Goal: Transaction & Acquisition: Purchase product/service

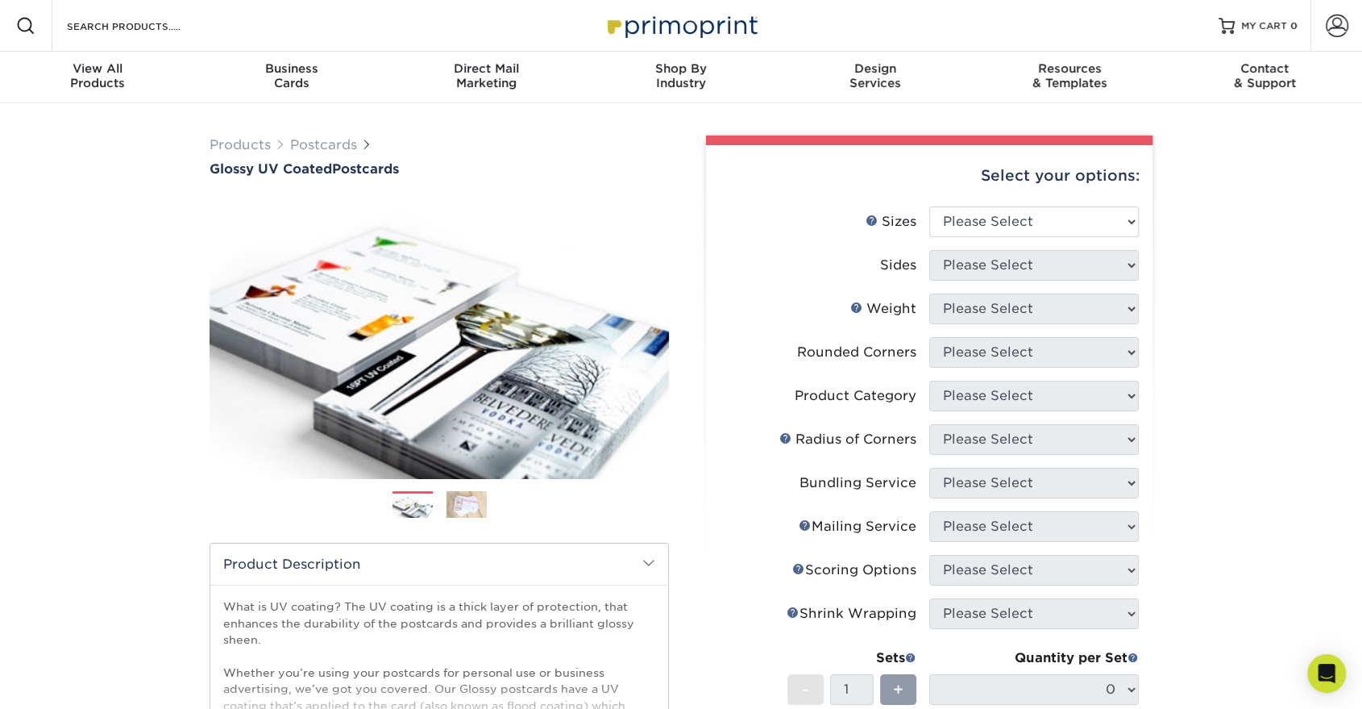
select select "5.00x8.00"
click at [929, 206] on select "Please Select 1.5" x 7" 2" x 4" 2" x 6" 2" x 7" 2" x 8" 2.12" x 5.5" 2.12" x 5.…" at bounding box center [1034, 221] width 210 height 31
drag, startPoint x: 1015, startPoint y: 266, endPoint x: 1013, endPoint y: 277, distance: 11.4
click at [1015, 266] on select "Please Select Print Both Sides Print Front Only" at bounding box center [1034, 265] width 210 height 31
select select "13abbda7-1d64-4f25-8bb2-c179b224825d"
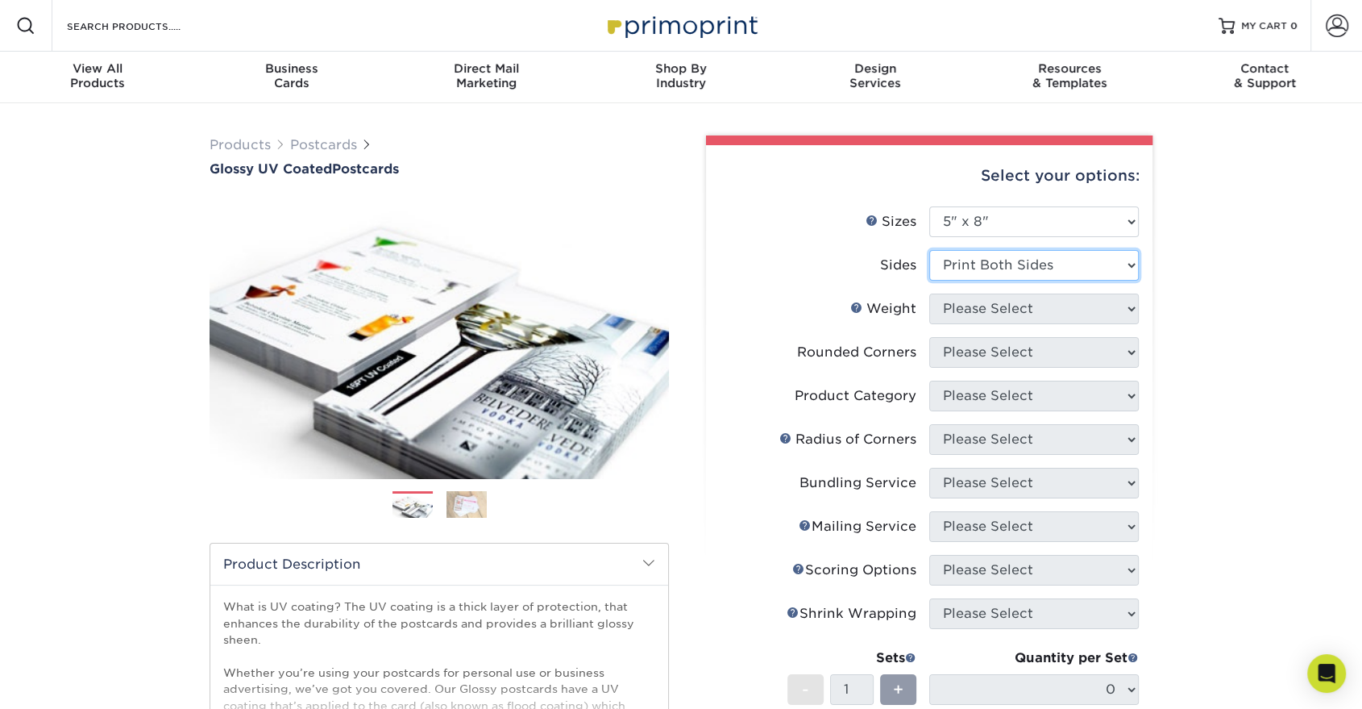
click at [929, 250] on select "Please Select Print Both Sides Print Front Only" at bounding box center [1034, 265] width 210 height 31
click at [1013, 318] on select "Please Select 16PT 14PT 18PT C1S" at bounding box center [1034, 308] width 210 height 31
select select "16PT"
click at [929, 293] on select "Please Select 16PT 14PT 18PT C1S" at bounding box center [1034, 308] width 210 height 31
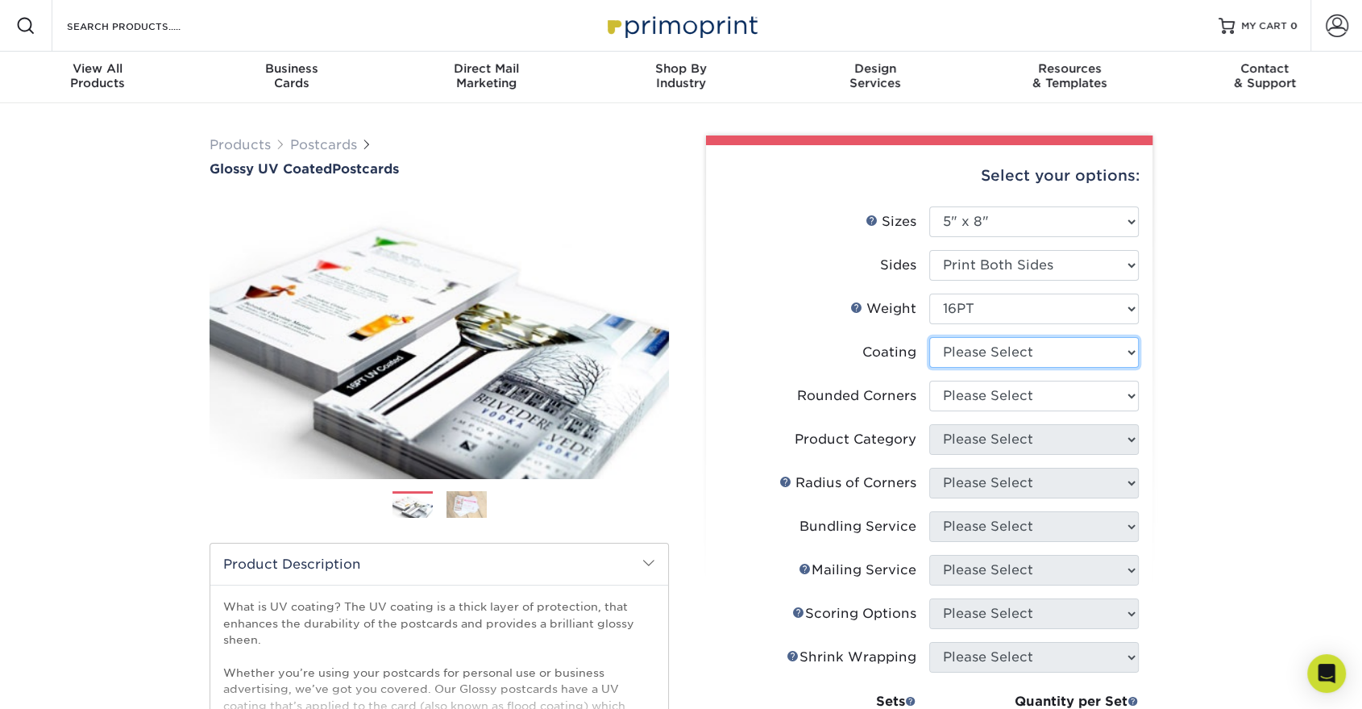
click at [1000, 360] on select at bounding box center [1034, 352] width 210 height 31
click at [929, 337] on select at bounding box center [1034, 352] width 210 height 31
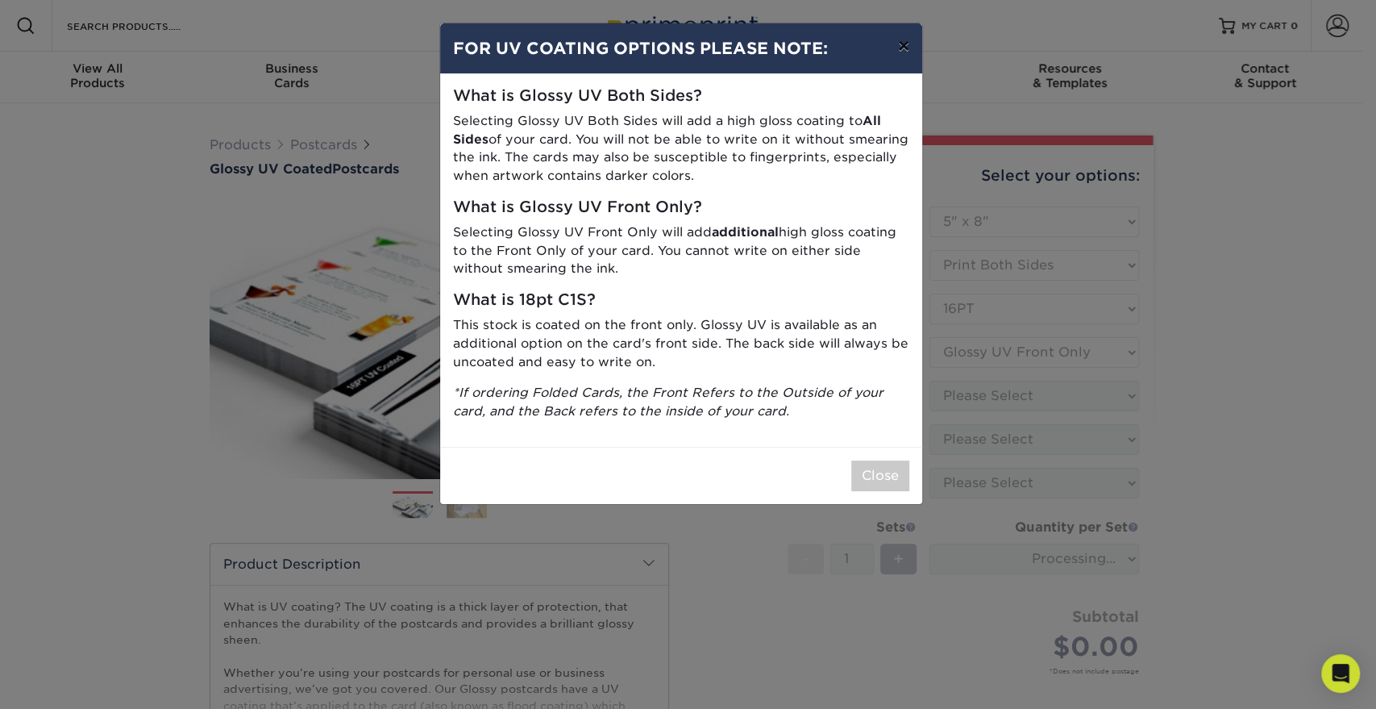
click at [900, 42] on button "×" at bounding box center [903, 45] width 37 height 45
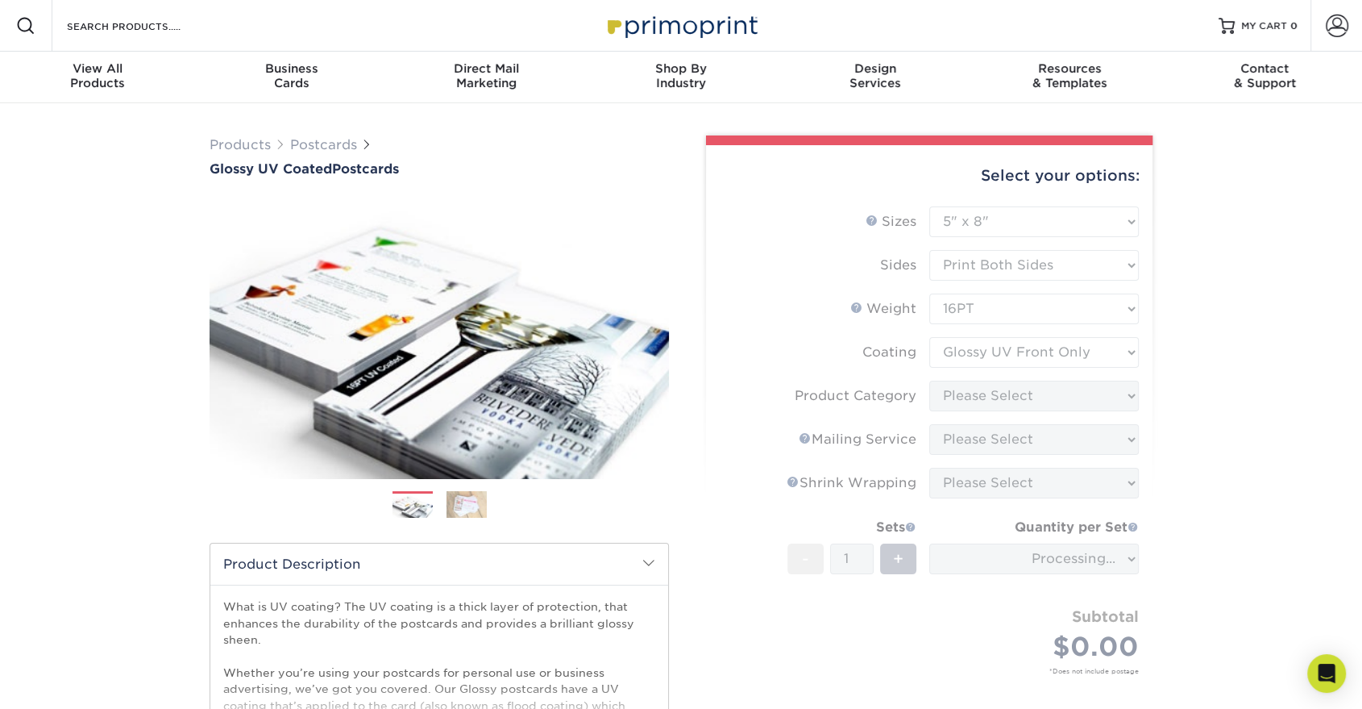
click at [1013, 347] on form "Sizes Help Sizes Please Select 1.5" x 7" 2" x 4" 2" x 6" 2" x 7" 2" x 8" 2.12" …" at bounding box center [929, 458] width 421 height 505
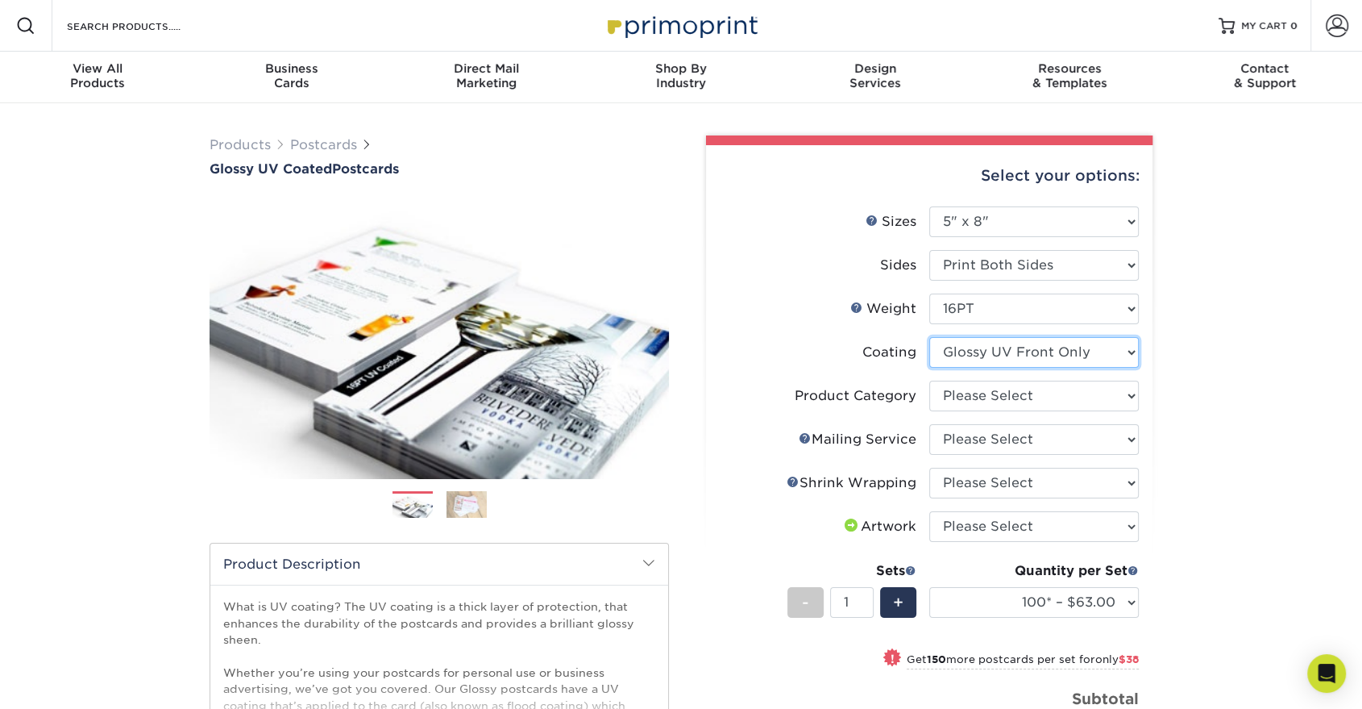
click at [1017, 356] on select at bounding box center [1034, 352] width 210 height 31
select select "ae367451-b2b8-45df-a344-0f05b6a12993"
click at [929, 337] on select at bounding box center [1034, 352] width 210 height 31
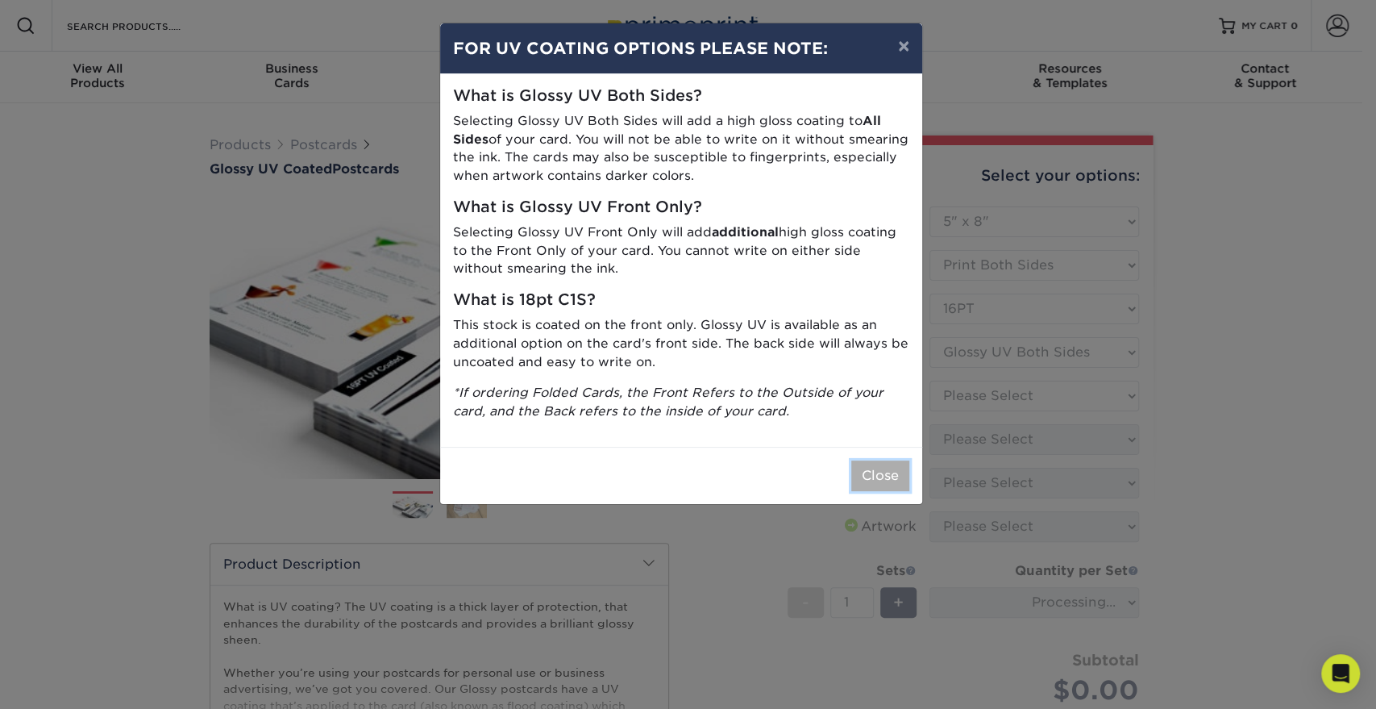
click at [880, 476] on button "Close" at bounding box center [880, 475] width 58 height 31
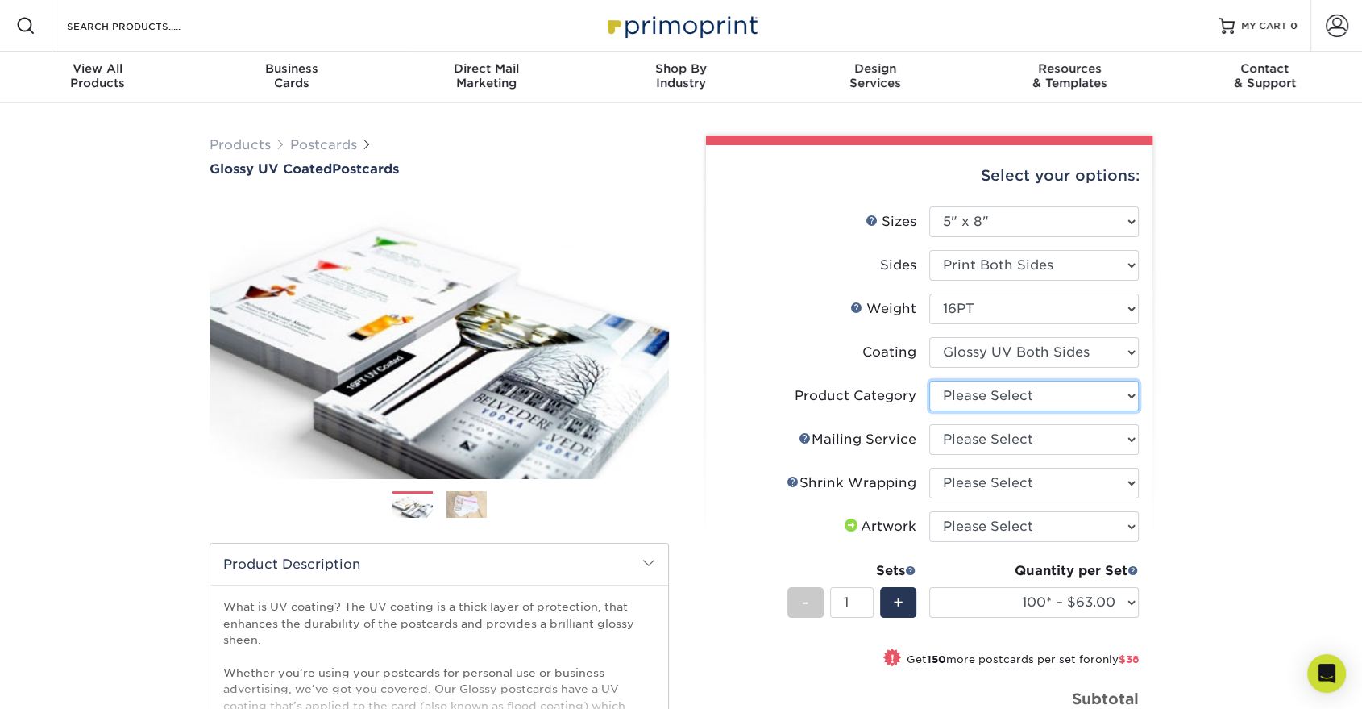
click at [1013, 399] on select "Please Select Postcards" at bounding box center [1034, 396] width 210 height 31
select select "9b7272e0-d6c8-4c3c-8e97-d3a1bcdab858"
click at [929, 381] on select "Please Select Postcards" at bounding box center [1034, 396] width 210 height 31
click at [1004, 436] on select "Please Select No Direct Mailing Service No, I will mail/stamp/imprint Direct Ma…" at bounding box center [1034, 439] width 210 height 31
select select "3e5e9bdd-d78a-4c28-a41d-fe1407925ca6"
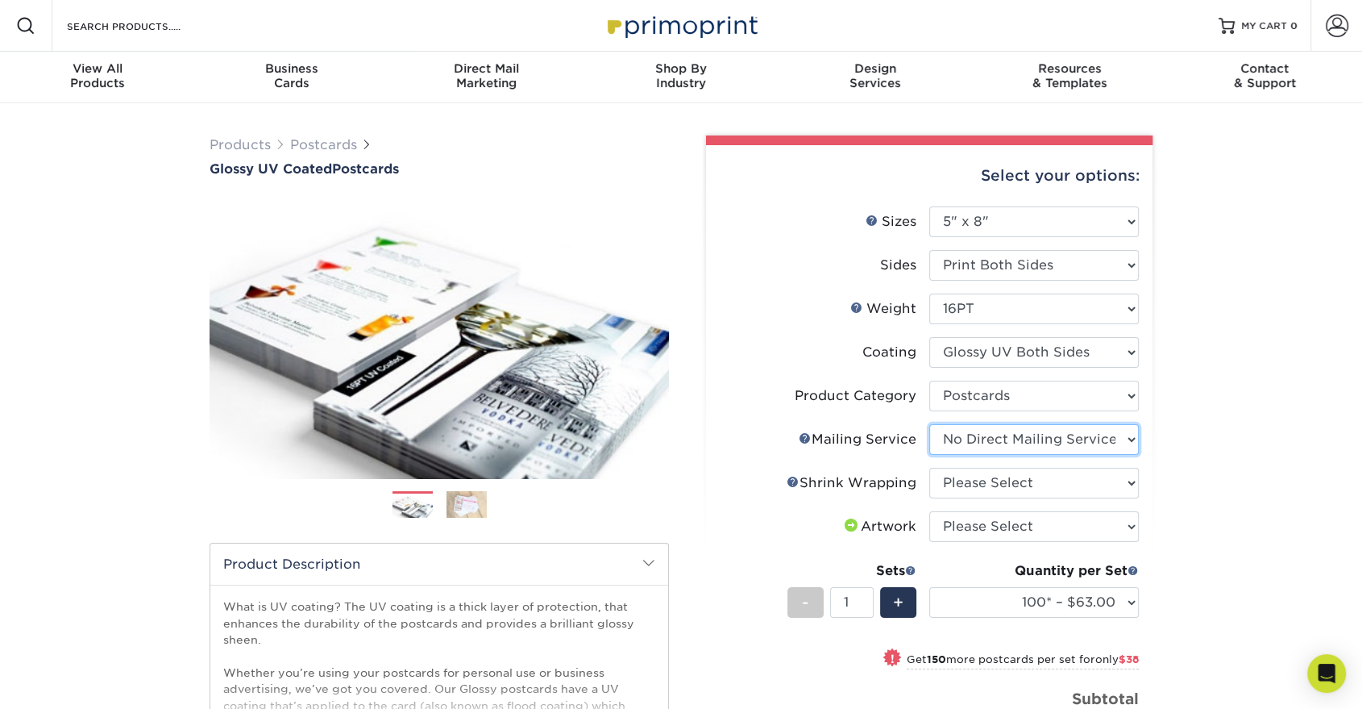
click at [929, 424] on select "Please Select No Direct Mailing Service No, I will mail/stamp/imprint Direct Ma…" at bounding box center [1034, 439] width 210 height 31
click at [1007, 484] on select "Please Select No Shrink Wrapping Shrink Wrap 100 Per Package Shrink Wrap 50 Per…" at bounding box center [1034, 483] width 210 height 31
select select "c8749376-e7da-41d0-b3dc-647faf84d907"
click at [929, 468] on select "Please Select No Shrink Wrapping Shrink Wrap 100 Per Package Shrink Wrap 50 Per…" at bounding box center [1034, 483] width 210 height 31
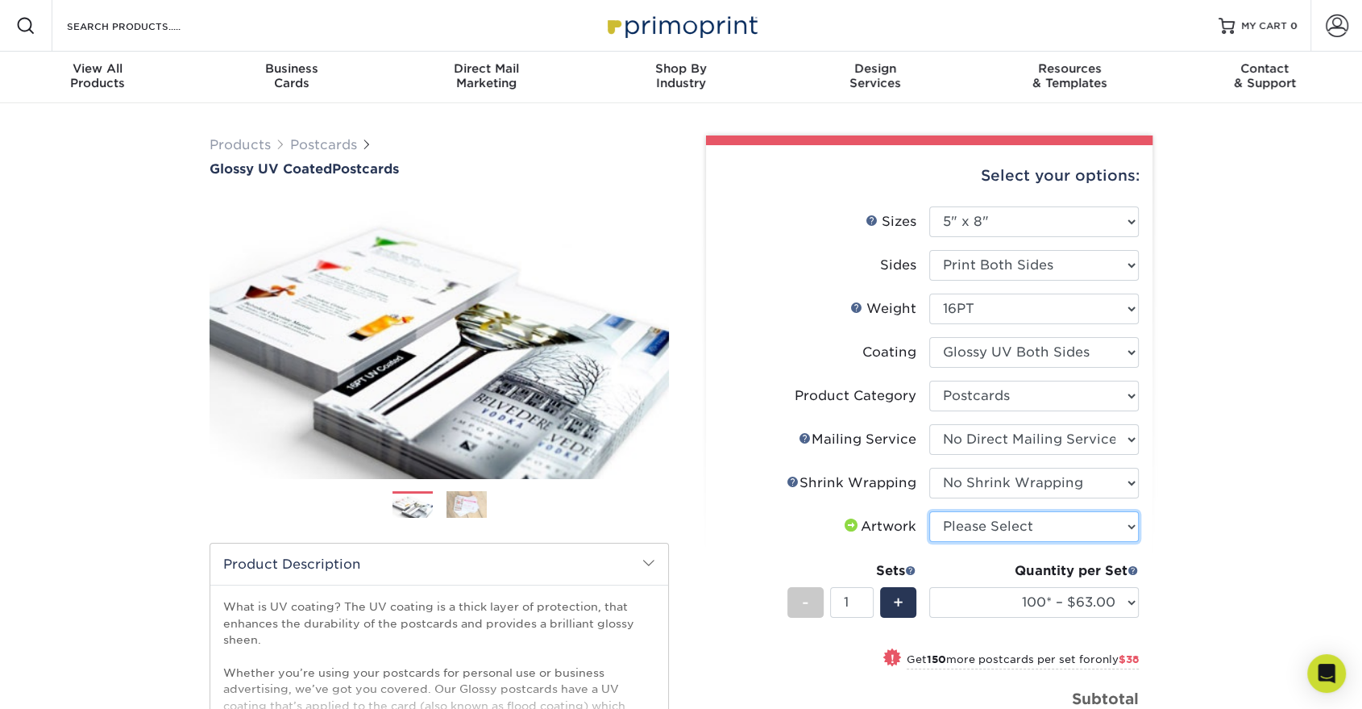
click at [1022, 527] on select "Please Select I will upload files I need a design - $150" at bounding box center [1034, 526] width 210 height 31
select select "upload"
click at [929, 511] on select "Please Select I will upload files I need a design - $150" at bounding box center [1034, 526] width 210 height 31
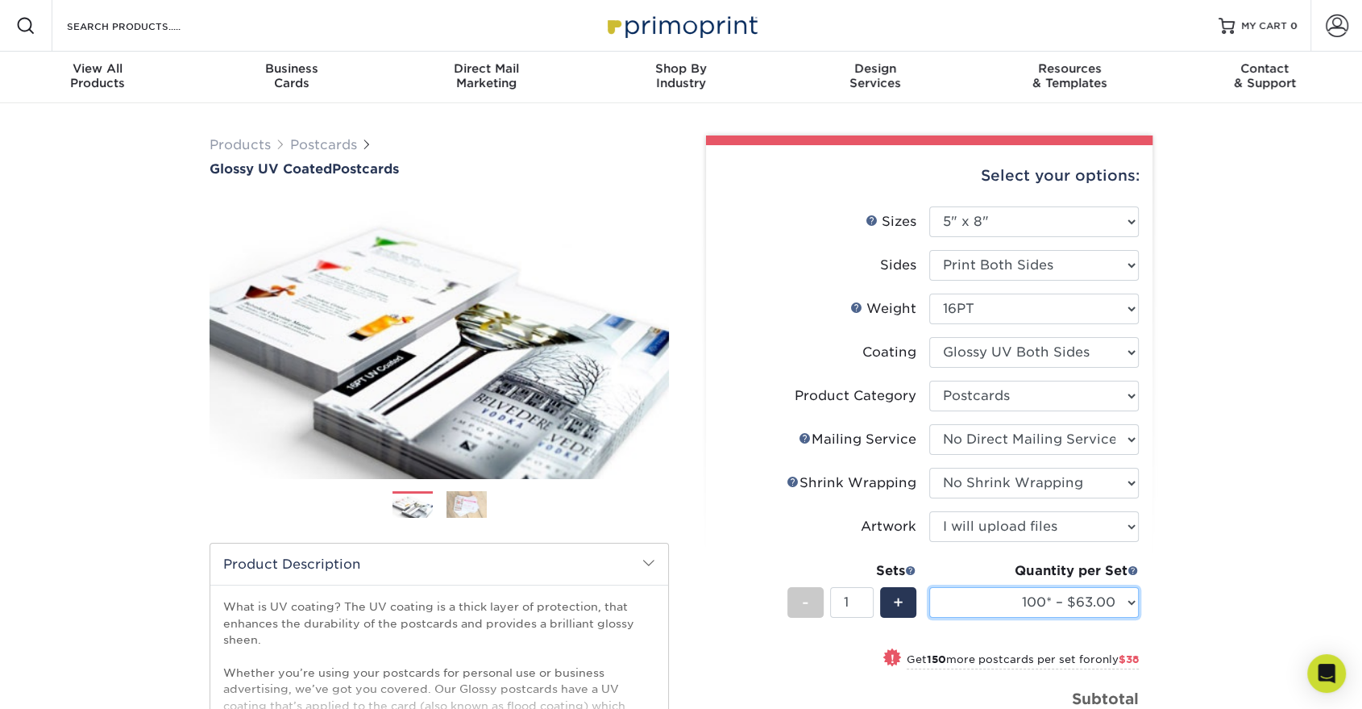
click at [1000, 608] on select "100* – $63.00 250* – $101.00 500 – $139.00 1000 – $160.00 2500 – $264.00 5000 –…" at bounding box center [1034, 602] width 210 height 31
select select "1000 – $160.00"
click at [929, 587] on select "100* – $63.00 250* – $101.00 500 – $139.00 1000 – $160.00 2500 – $264.00 5000 –…" at bounding box center [1034, 602] width 210 height 31
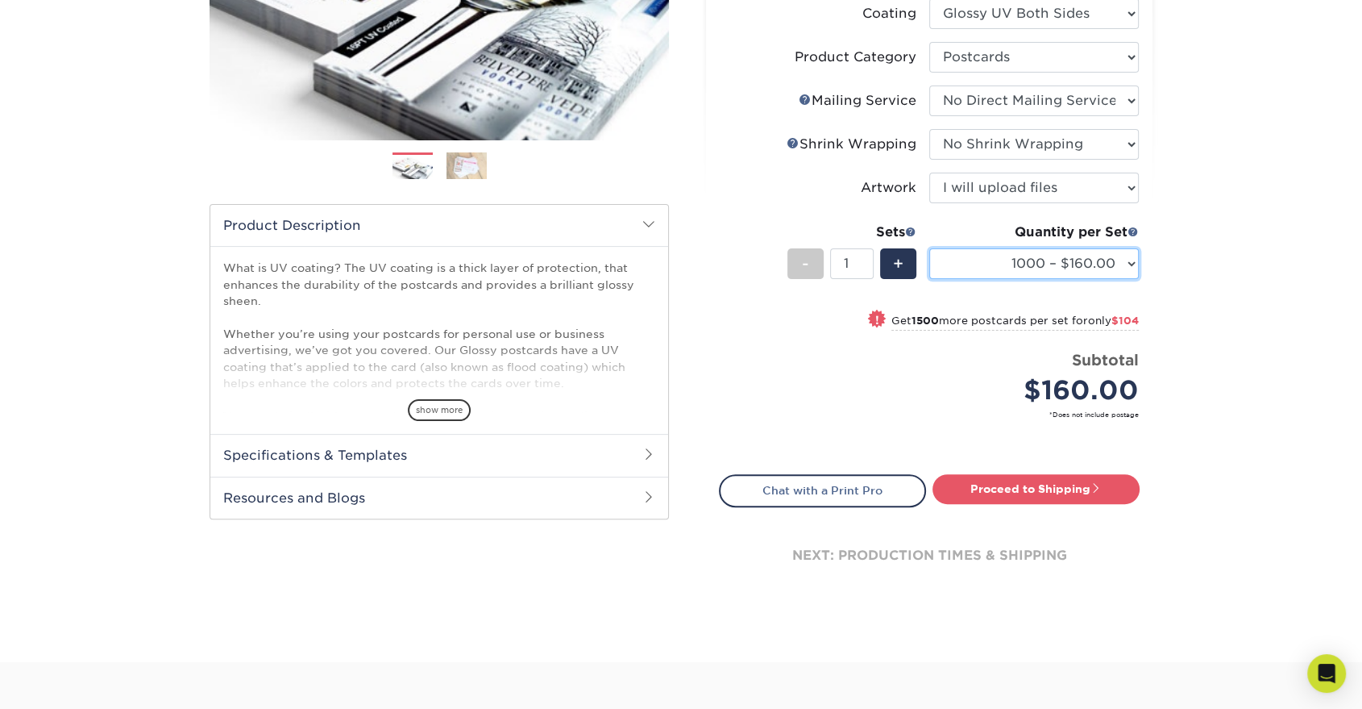
scroll to position [358, 0]
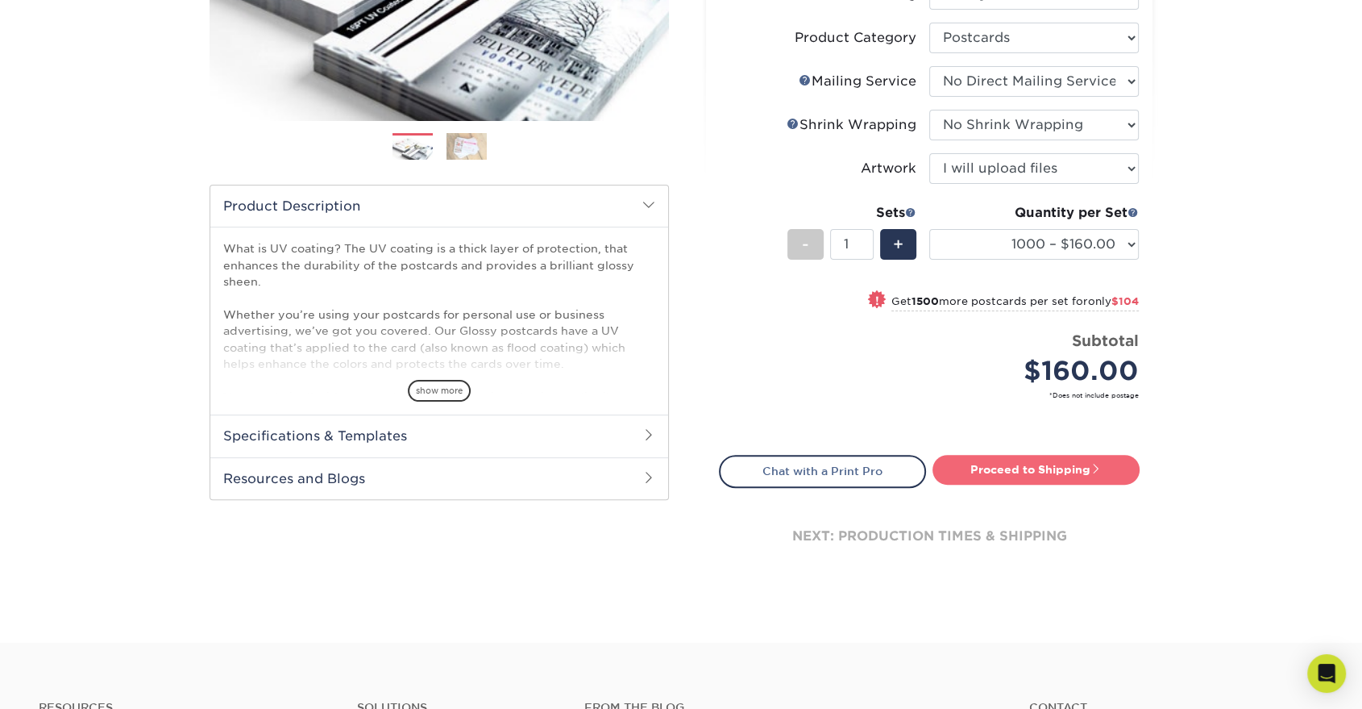
click at [1044, 467] on link "Proceed to Shipping" at bounding box center [1036, 469] width 207 height 29
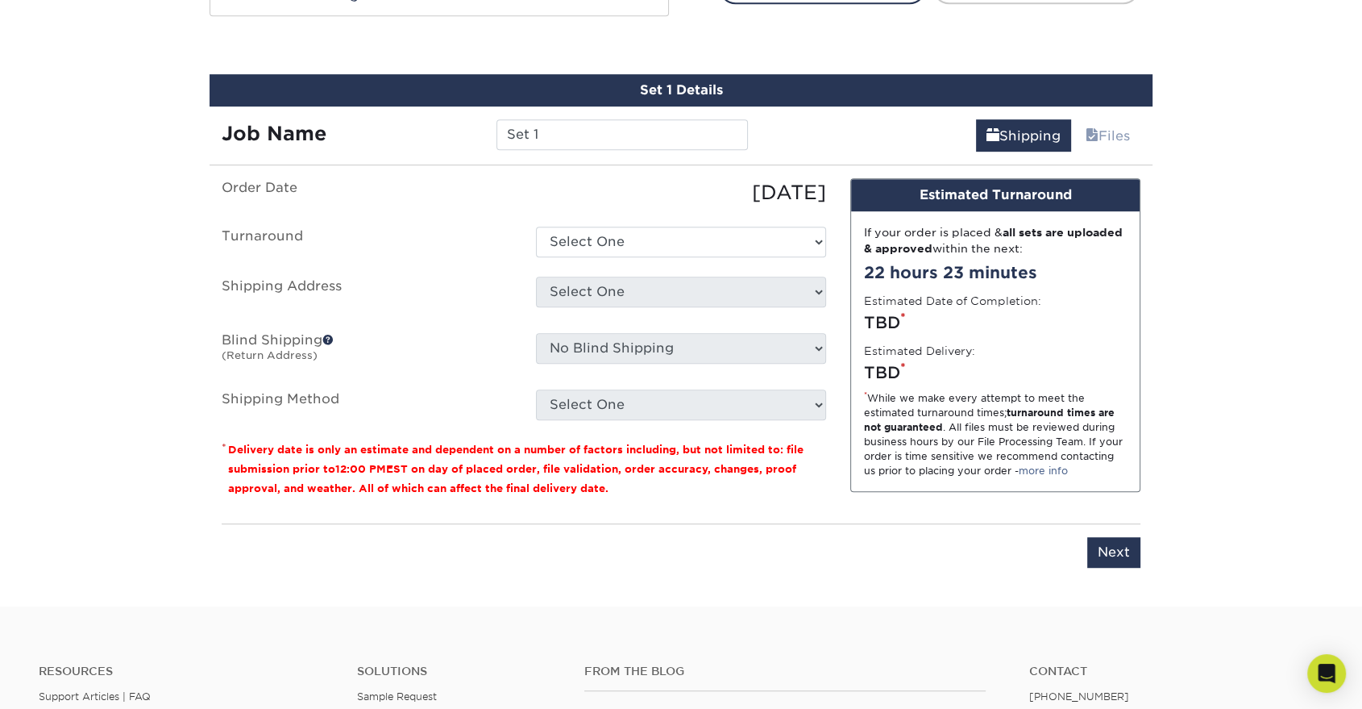
scroll to position [855, 0]
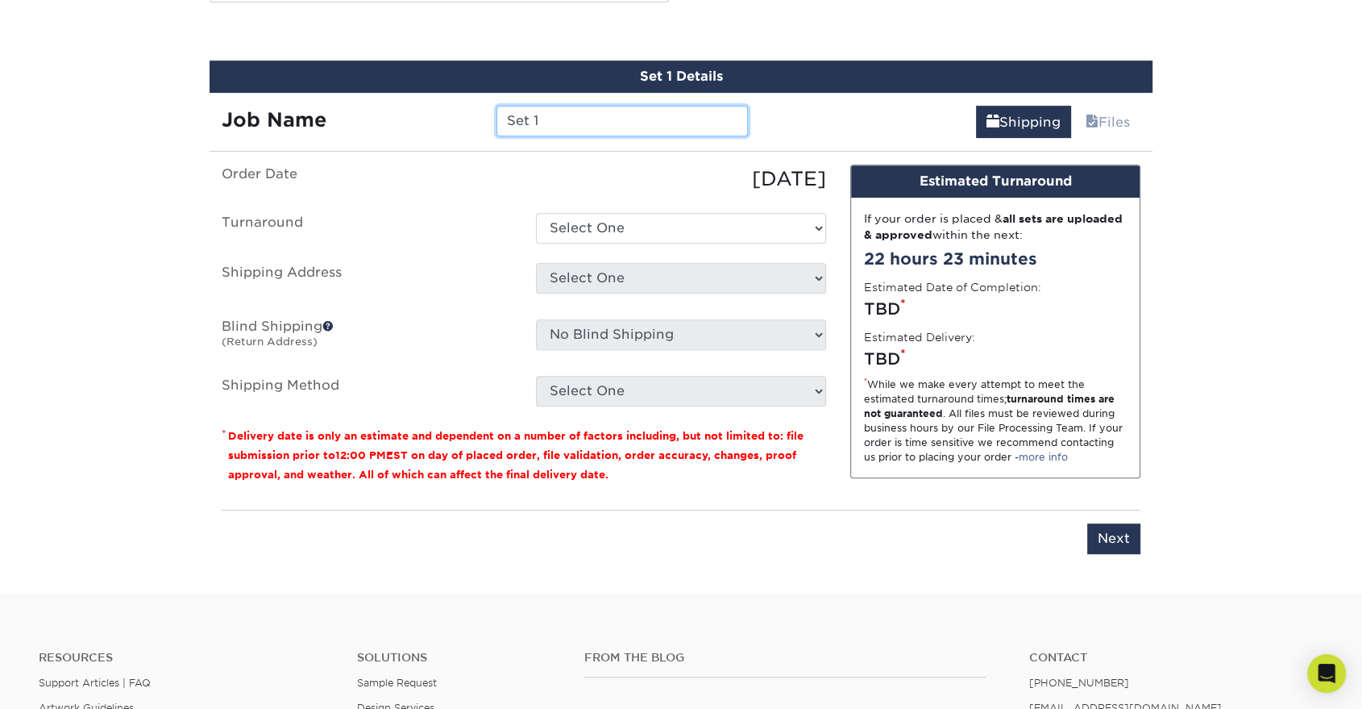
drag, startPoint x: 559, startPoint y: 115, endPoint x: 496, endPoint y: 119, distance: 63.0
click at [496, 119] on div "Set 1" at bounding box center [621, 121] width 275 height 31
type input "ADC Supporter Postcard"
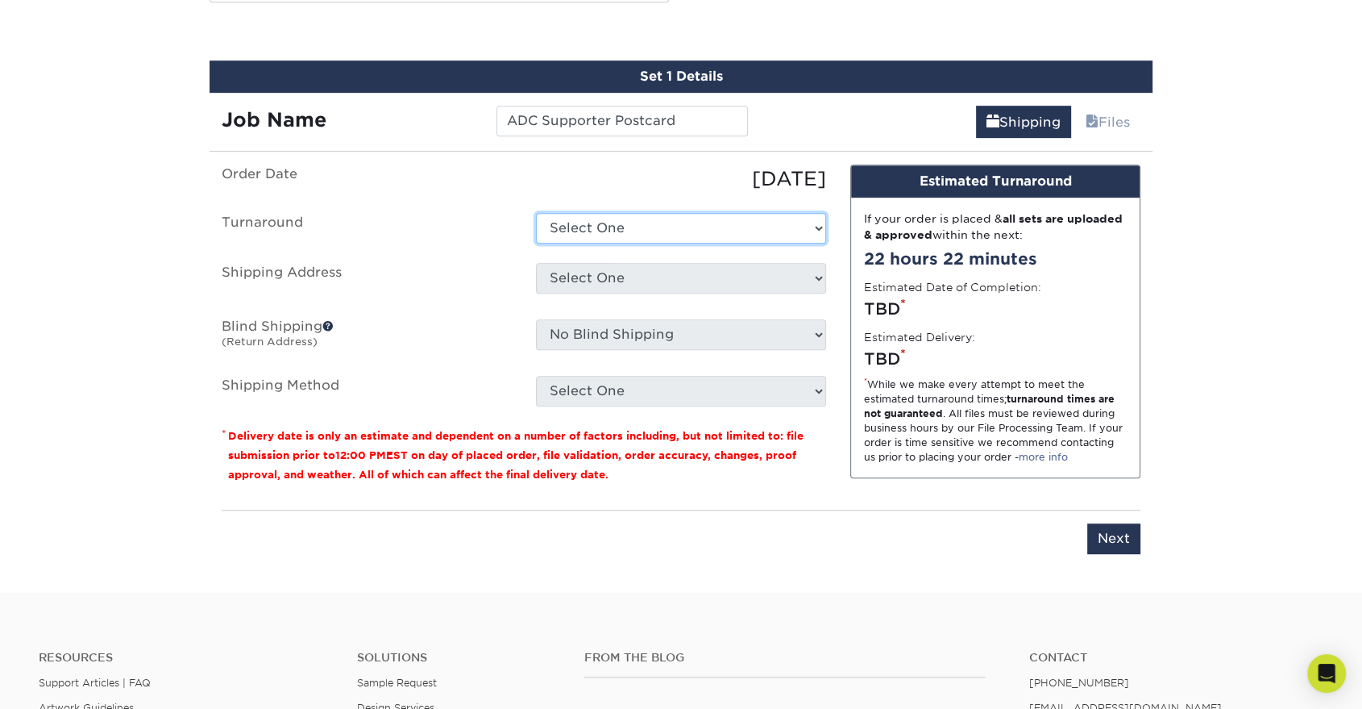
click at [605, 222] on select "Select One 2-4 Business Days 2 Day Next Business Day" at bounding box center [681, 228] width 290 height 31
select select "fe1359fa-9225-4aef-9ebb-1fd2b7e7fcb5"
click at [536, 213] on select "Select One 2-4 Business Days 2 Day Next Business Day" at bounding box center [681, 228] width 290 height 31
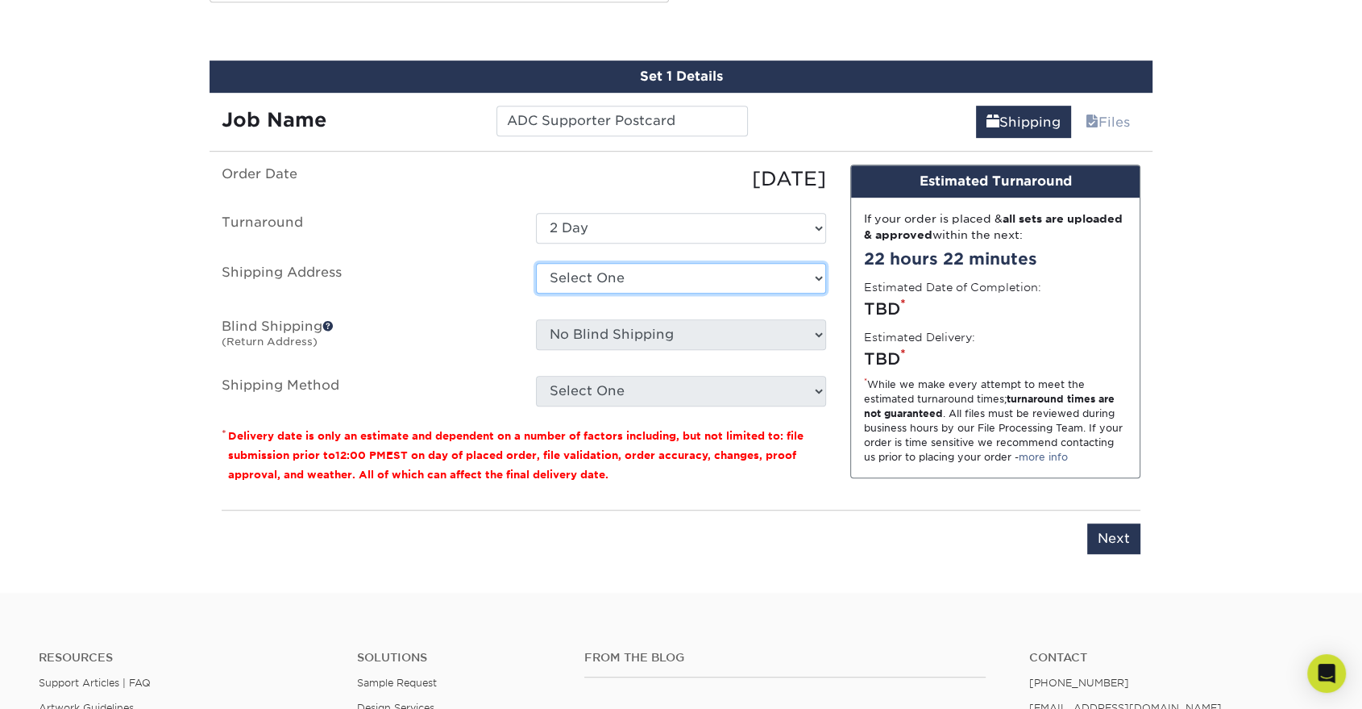
click at [614, 285] on select "Select One + Add New Address - Login" at bounding box center [681, 278] width 290 height 31
click at [536, 293] on select "Select One + Add New Address - Login" at bounding box center [681, 278] width 290 height 31
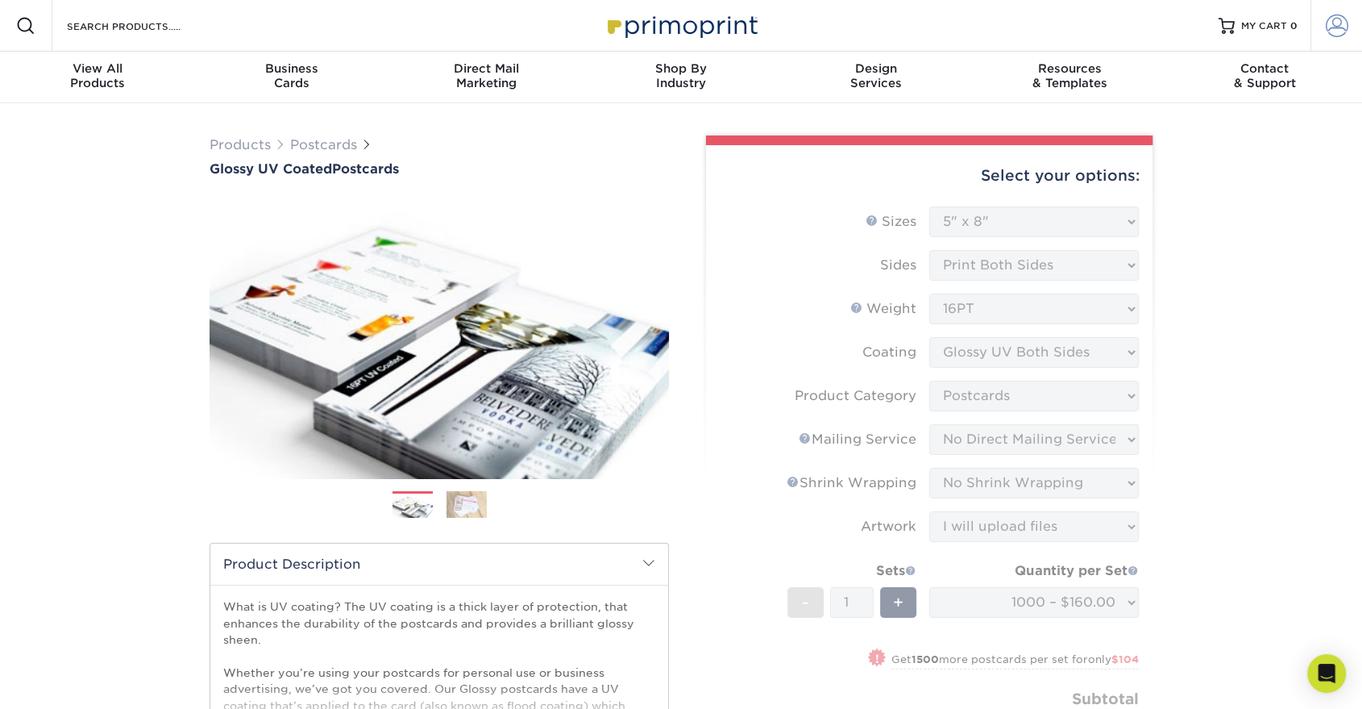
click at [1335, 20] on span at bounding box center [1337, 26] width 23 height 23
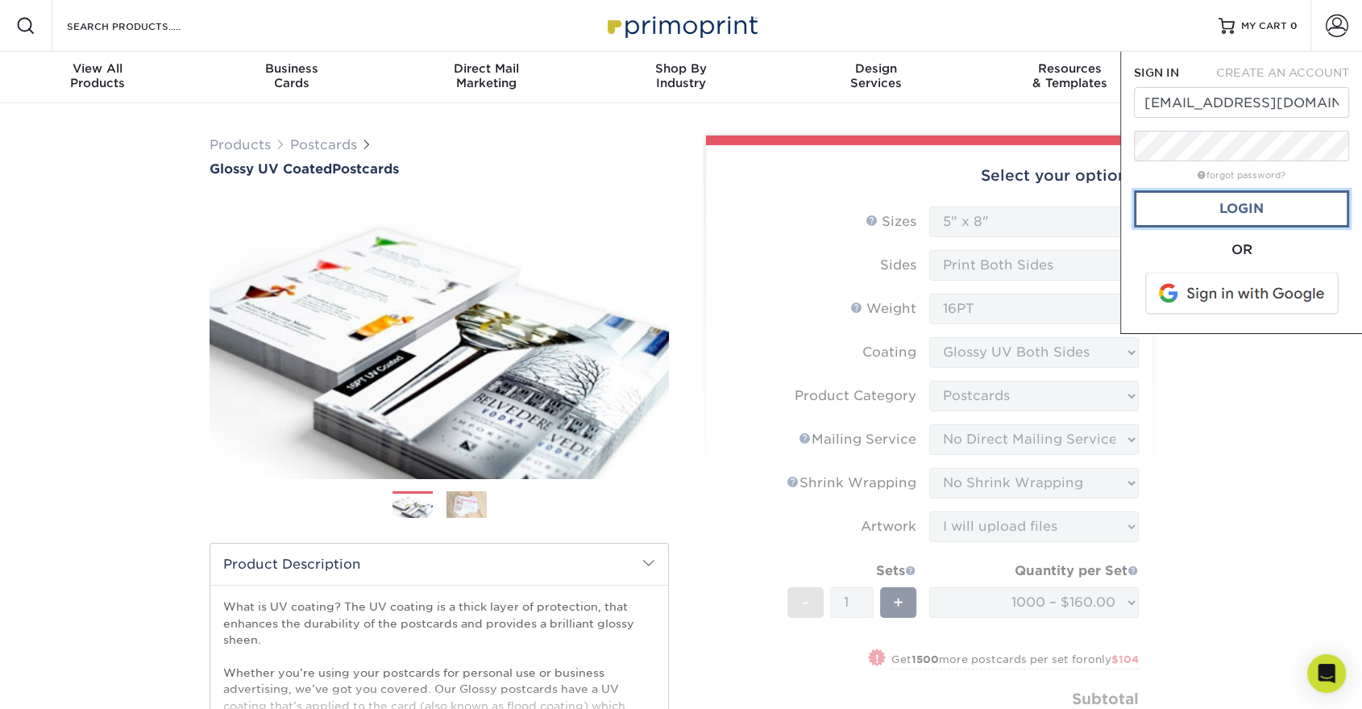
click at [1238, 213] on link "Login" at bounding box center [1241, 208] width 215 height 37
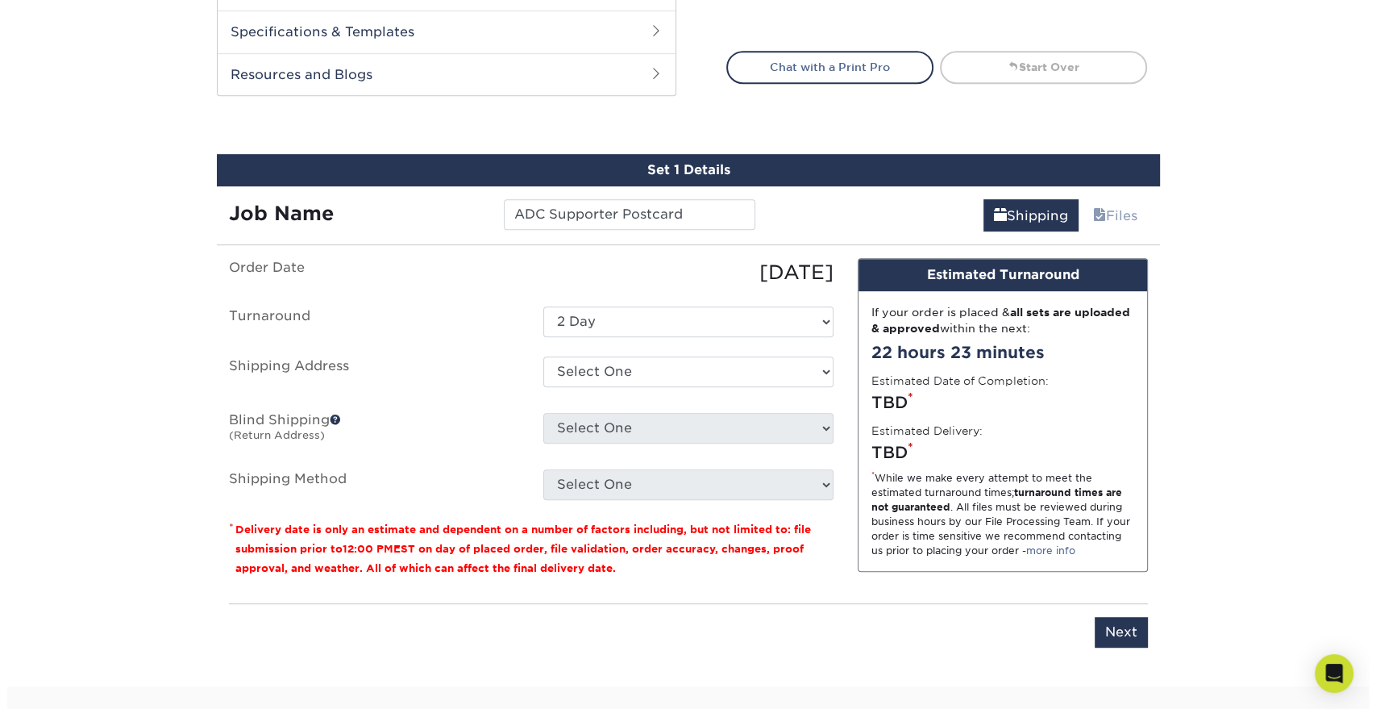
scroll to position [806, 0]
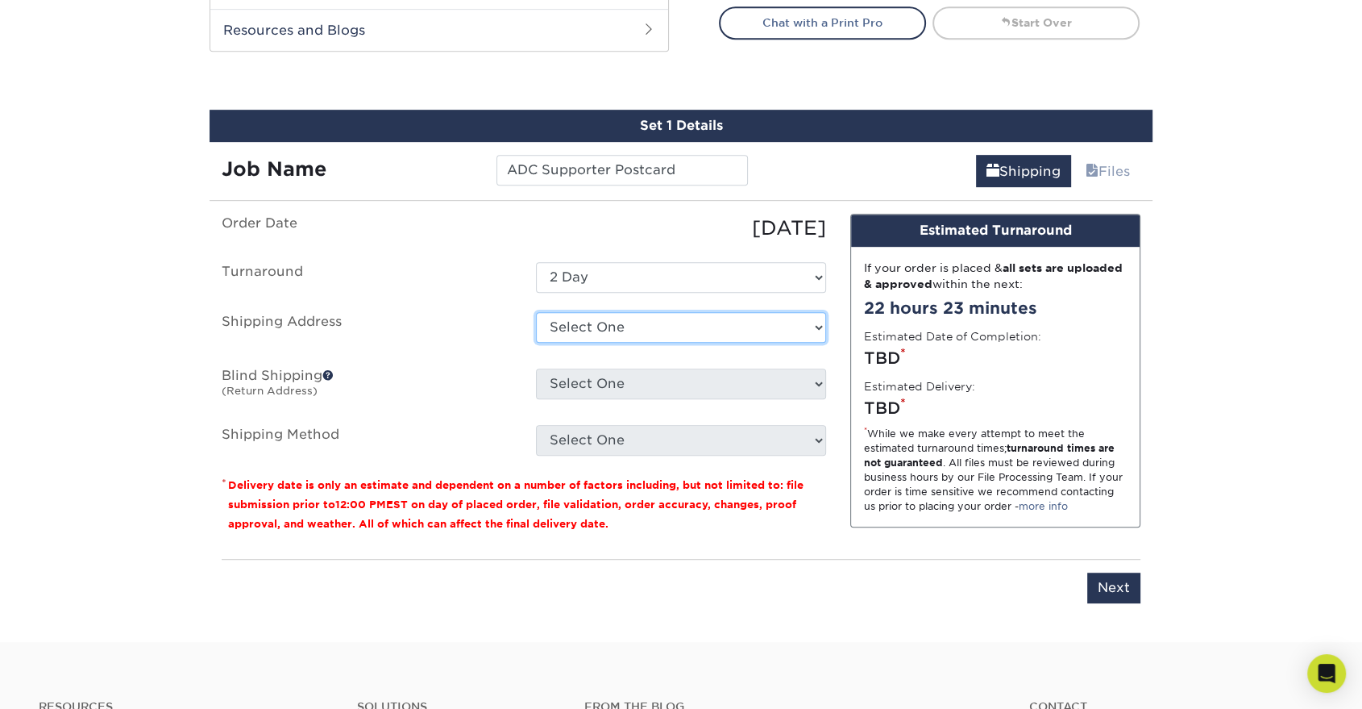
click at [642, 318] on select "Select One [STREET_ADDRESS] [STREET_ADDRESS] [GEOGRAPHIC_DATA][STREET_ADDRESS][…" at bounding box center [681, 327] width 290 height 31
select select "newaddress"
click at [536, 312] on select "Select One [STREET_ADDRESS] [STREET_ADDRESS] [GEOGRAPHIC_DATA][STREET_ADDRESS][…" at bounding box center [681, 327] width 290 height 31
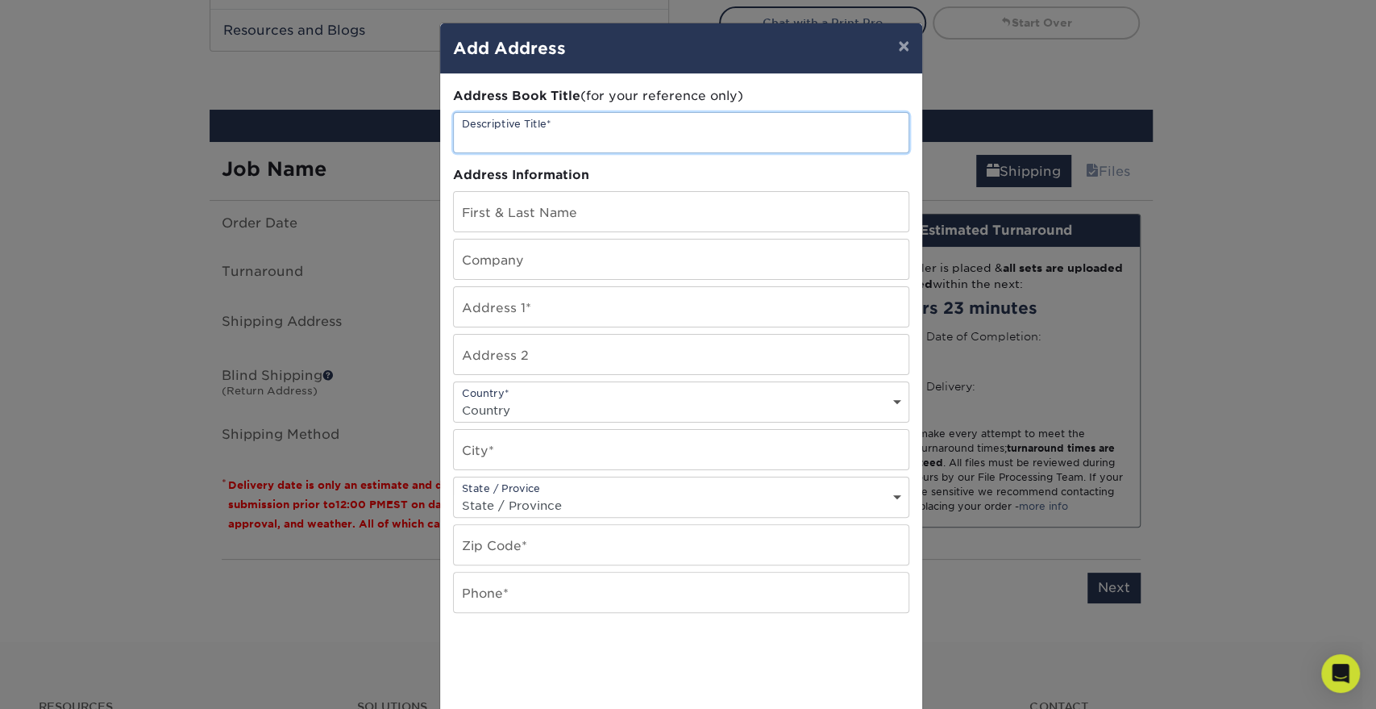
click at [627, 128] on input "text" at bounding box center [681, 133] width 455 height 40
type input "SEATTLE 701 Office"
click at [598, 199] on input "text" at bounding box center [681, 212] width 455 height 40
type input "[PERSON_NAME]"
type input "[STREET_ADDRESS]"
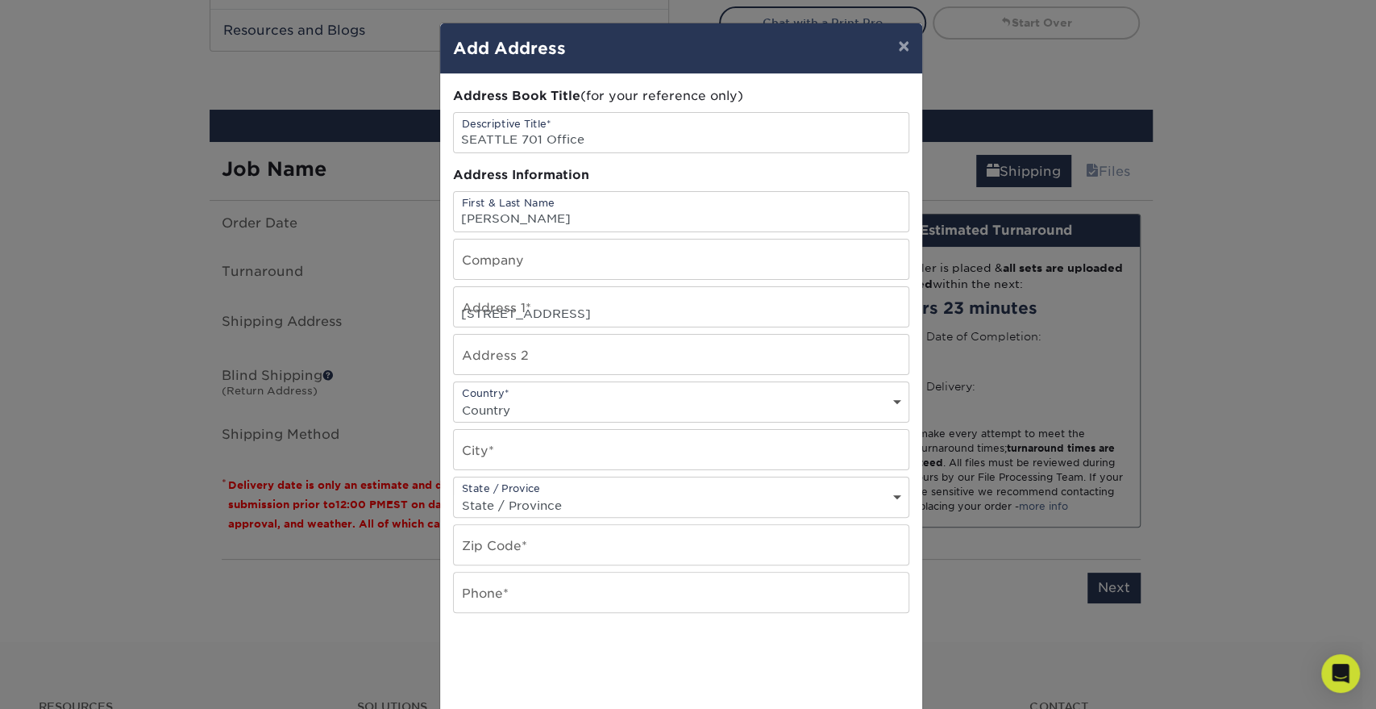
type input "Suite 2120"
select select "US"
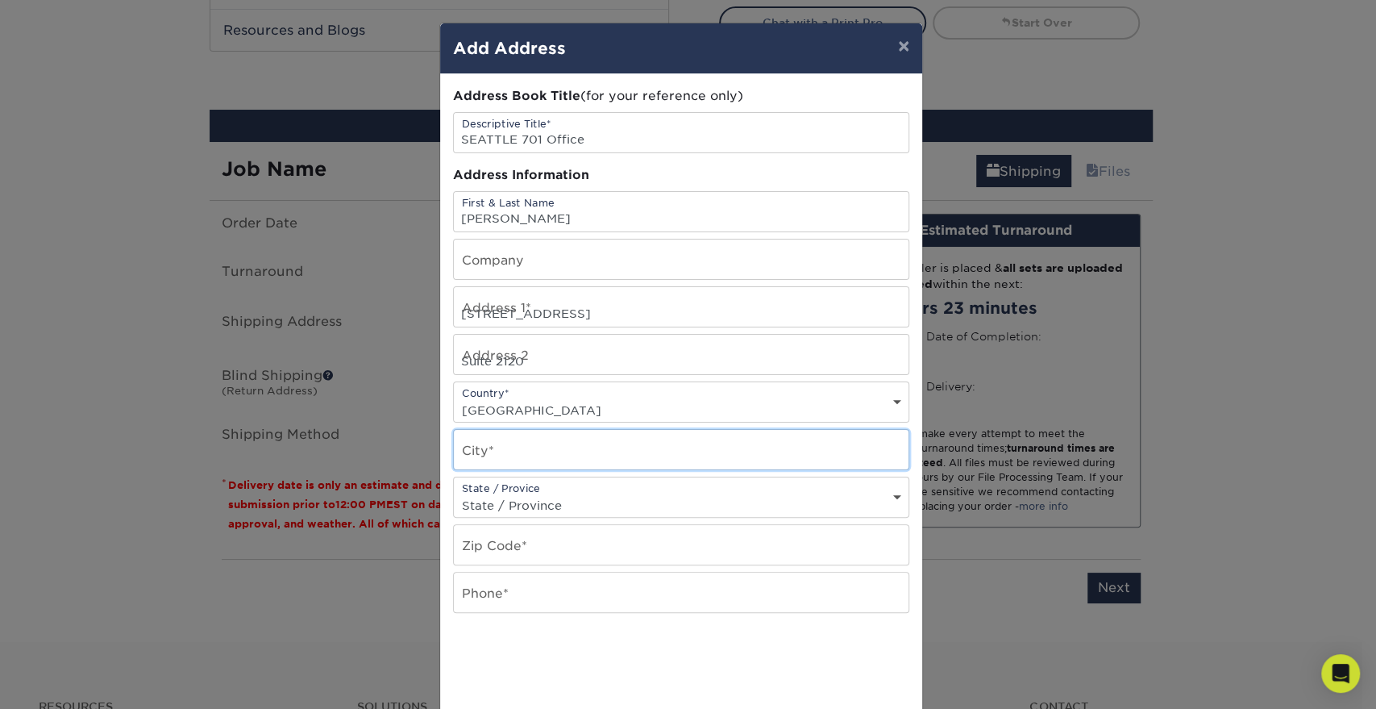
type input "[GEOGRAPHIC_DATA]"
select select "WA"
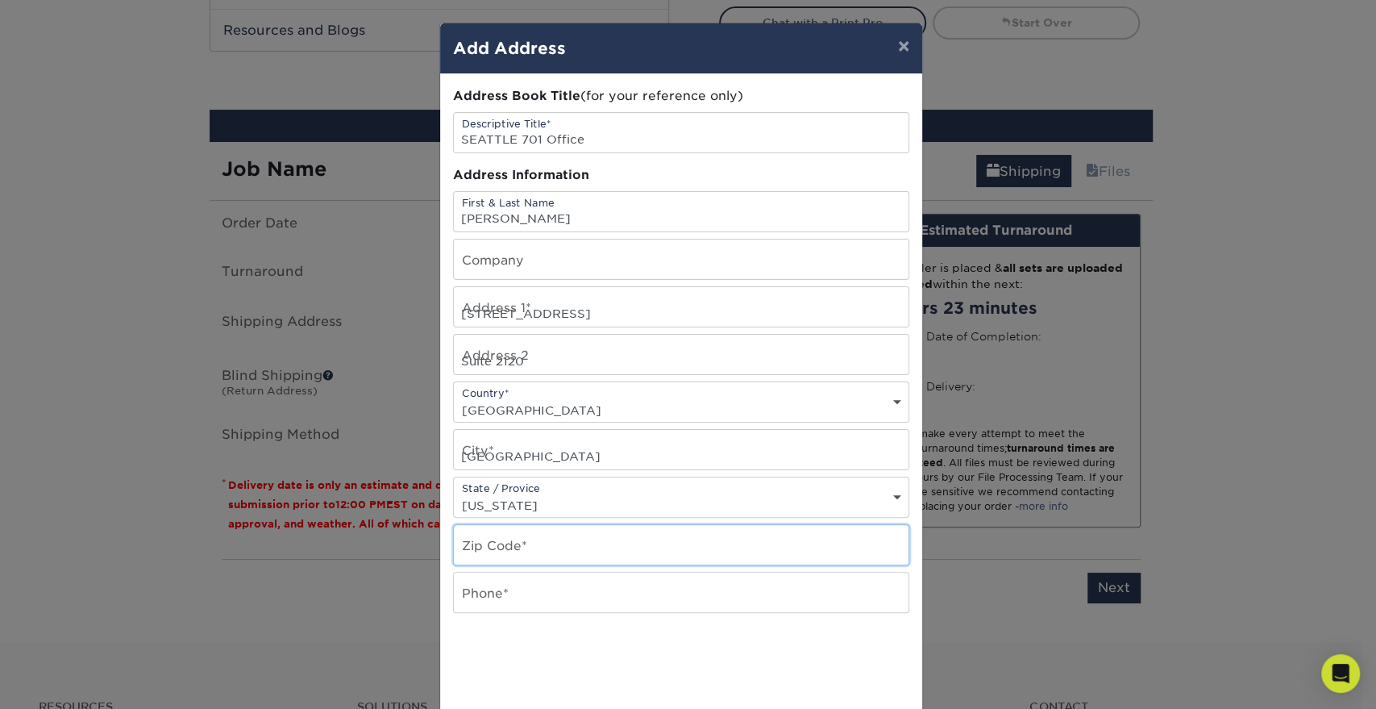
type input "98104"
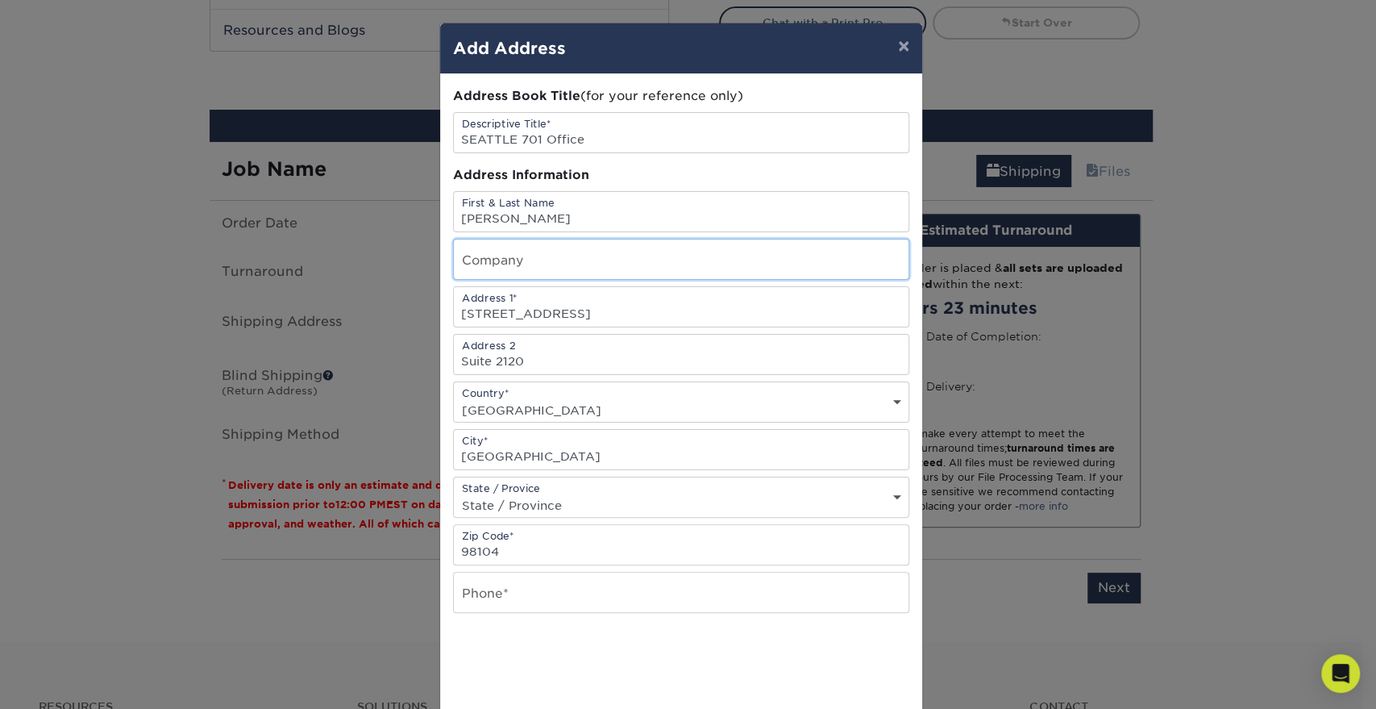
click at [634, 252] on input "text" at bounding box center [681, 259] width 455 height 40
type input "[PERSON_NAME] Resource Group"
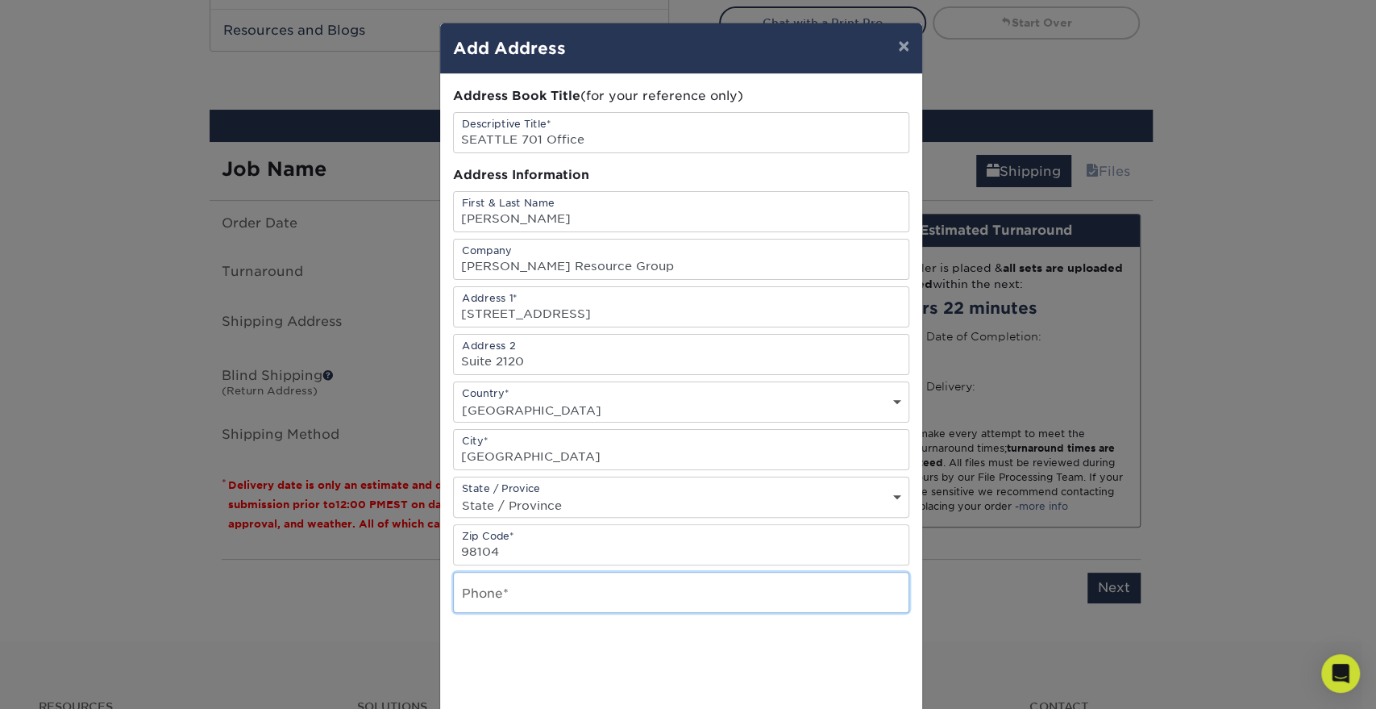
click at [551, 596] on input "text" at bounding box center [681, 592] width 455 height 40
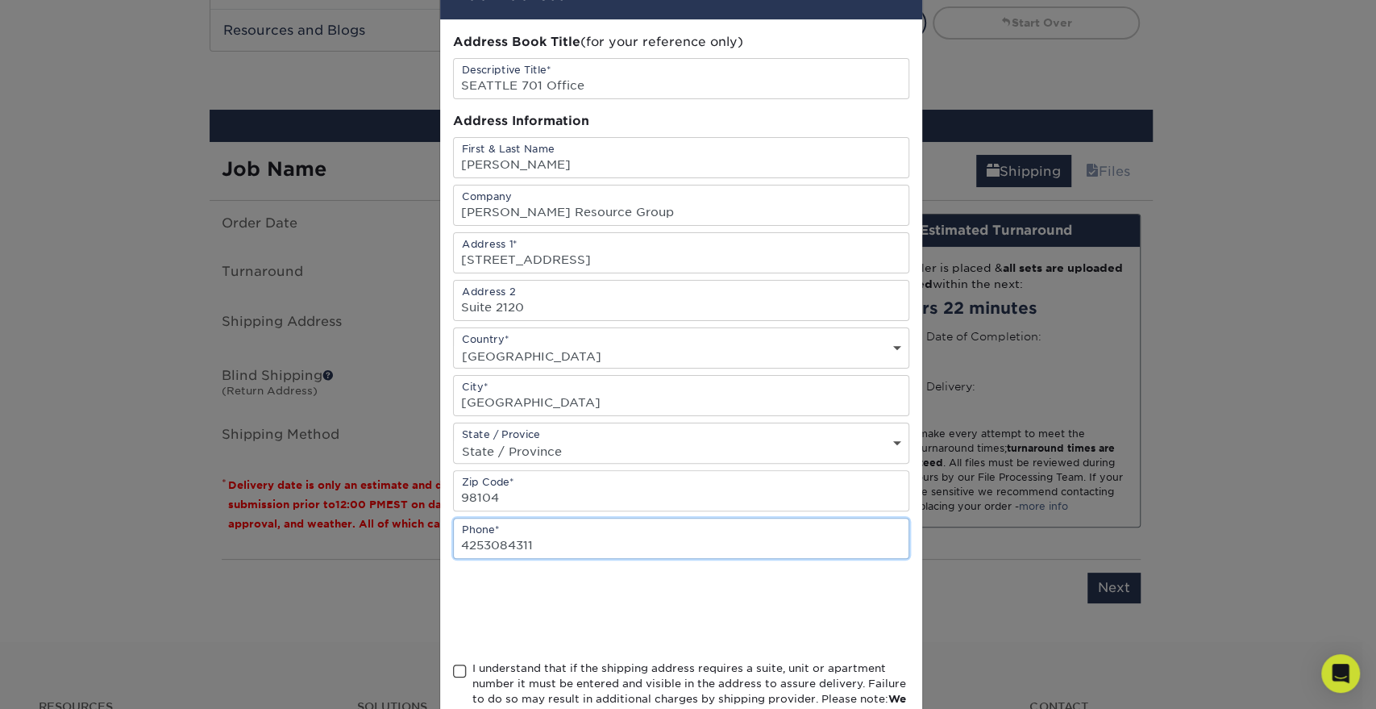
scroll to position [165, 0]
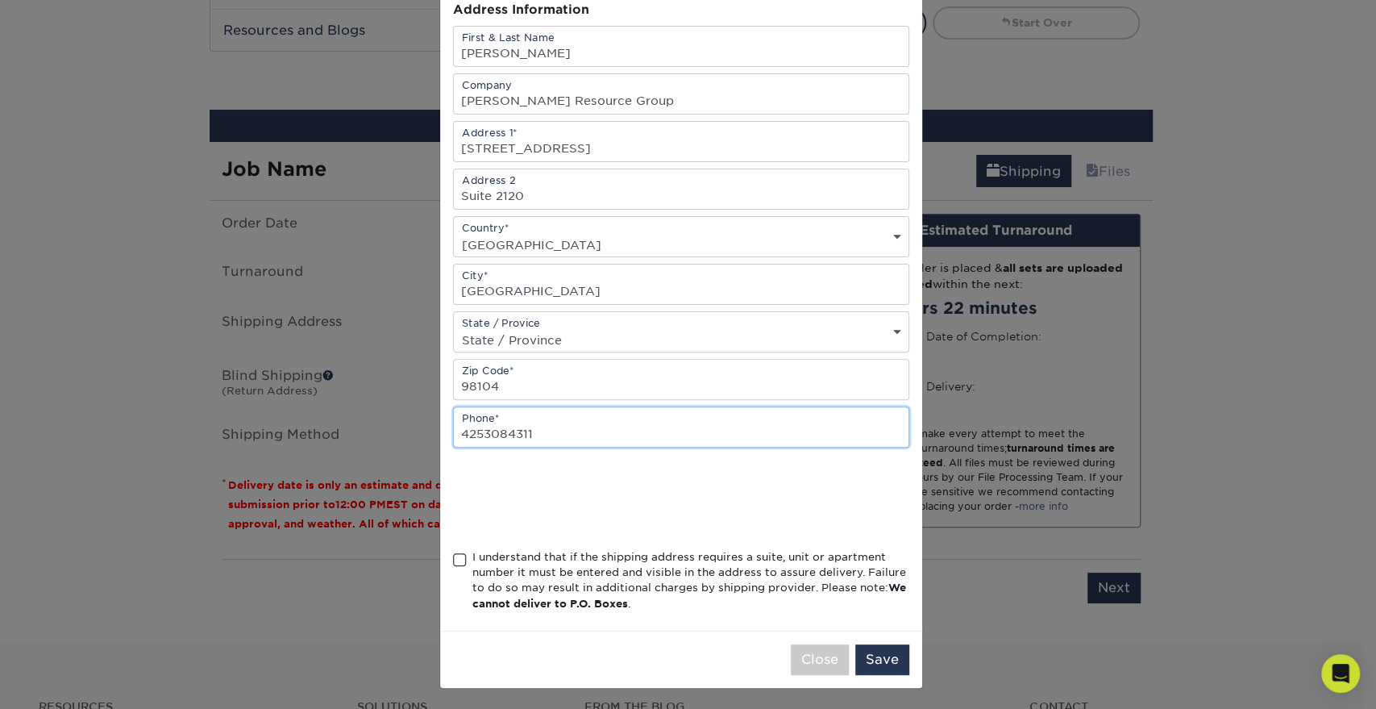
type input "4253084311"
click at [453, 557] on span at bounding box center [460, 559] width 14 height 15
click at [0, 0] on input "I understand that if the shipping address requires a suite, unit or apartment n…" at bounding box center [0, 0] width 0 height 0
click at [863, 653] on button "Save" at bounding box center [882, 659] width 54 height 31
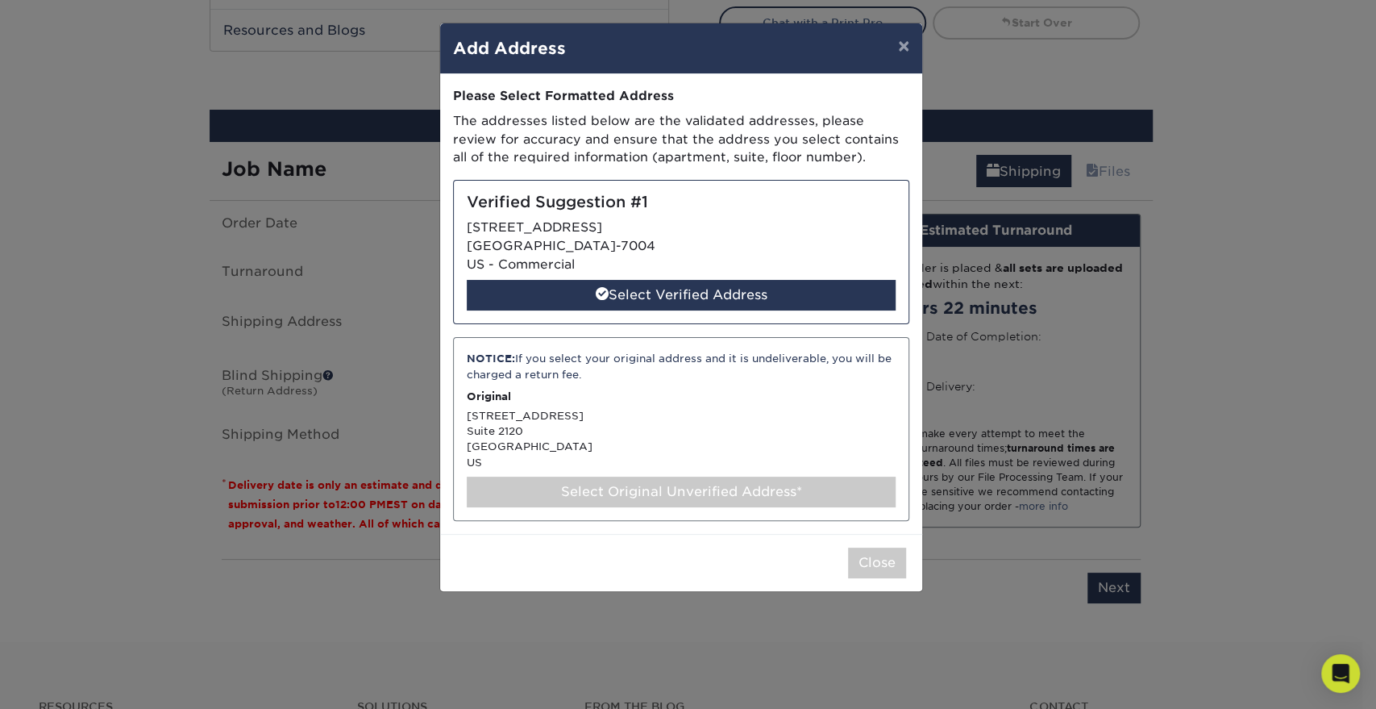
click at [581, 221] on div "Verified Suggestion #1 [STREET_ADDRESS] - Commercial Select Verified Address" at bounding box center [681, 252] width 456 height 144
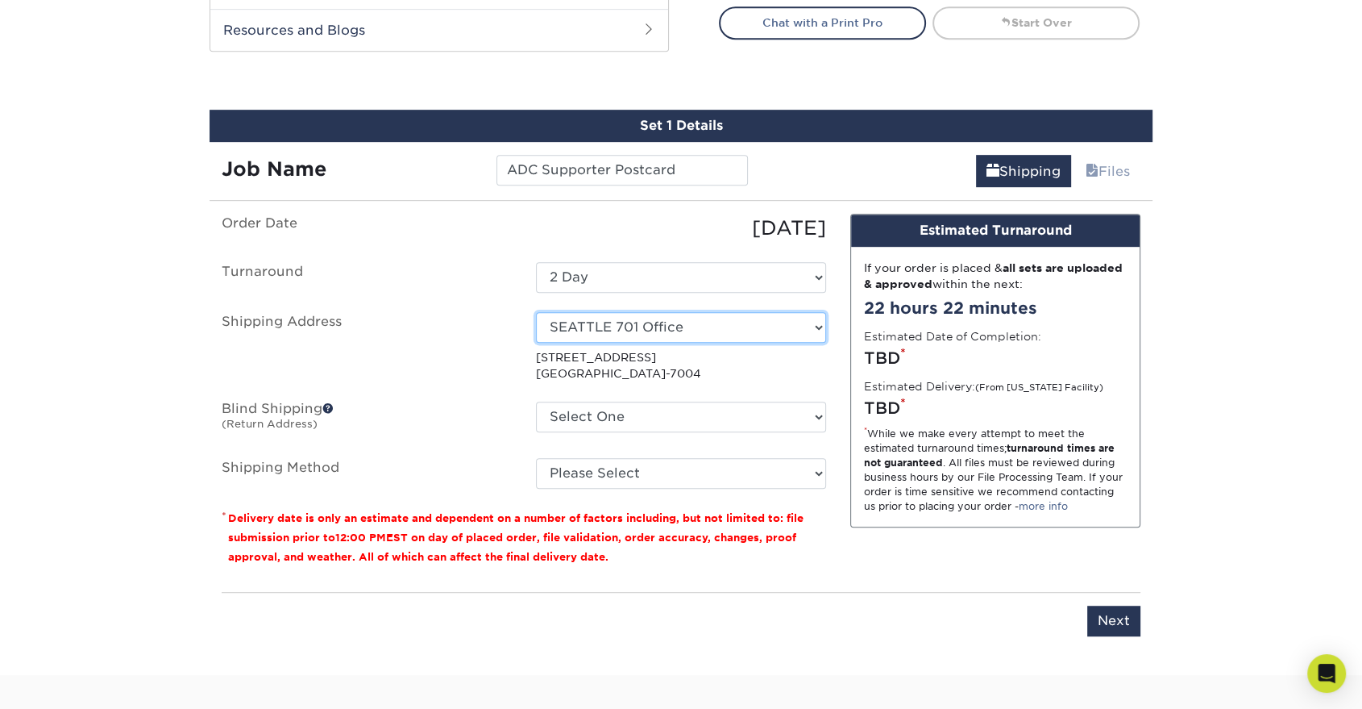
click at [813, 322] on select "Select One [STREET_ADDRESS] [STREET_ADDRESS] [GEOGRAPHIC_DATA][STREET_ADDRESS][…" at bounding box center [681, 327] width 290 height 31
select select "newaddress"
click at [536, 312] on select "Select One [STREET_ADDRESS] [STREET_ADDRESS] [GEOGRAPHIC_DATA][STREET_ADDRESS][…" at bounding box center [681, 327] width 290 height 31
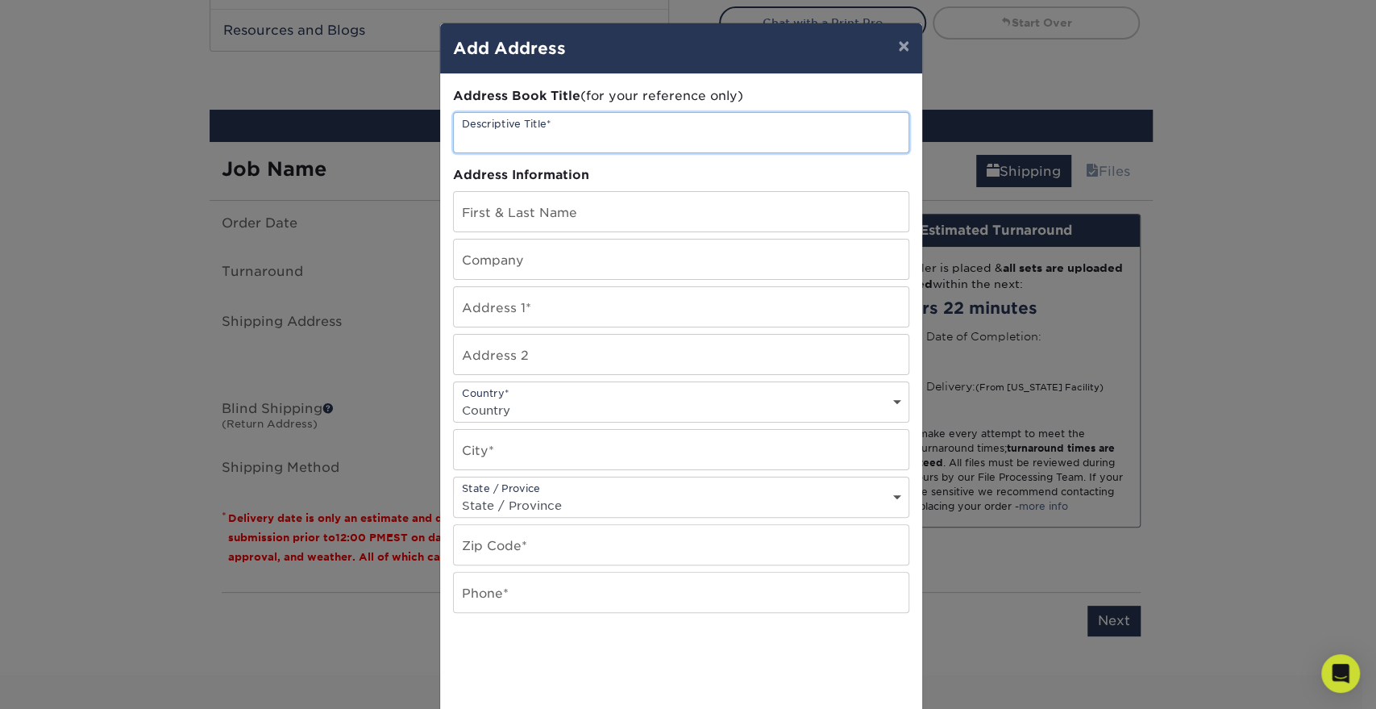
click at [676, 133] on input "text" at bounding box center [681, 133] width 455 height 40
click at [516, 135] on input "SEATTLE 701 Office" at bounding box center [681, 133] width 455 height 40
type input "[GEOGRAPHIC_DATA] - 701 Office"
click at [539, 222] on input "text" at bounding box center [681, 212] width 455 height 40
type input "[PERSON_NAME]"
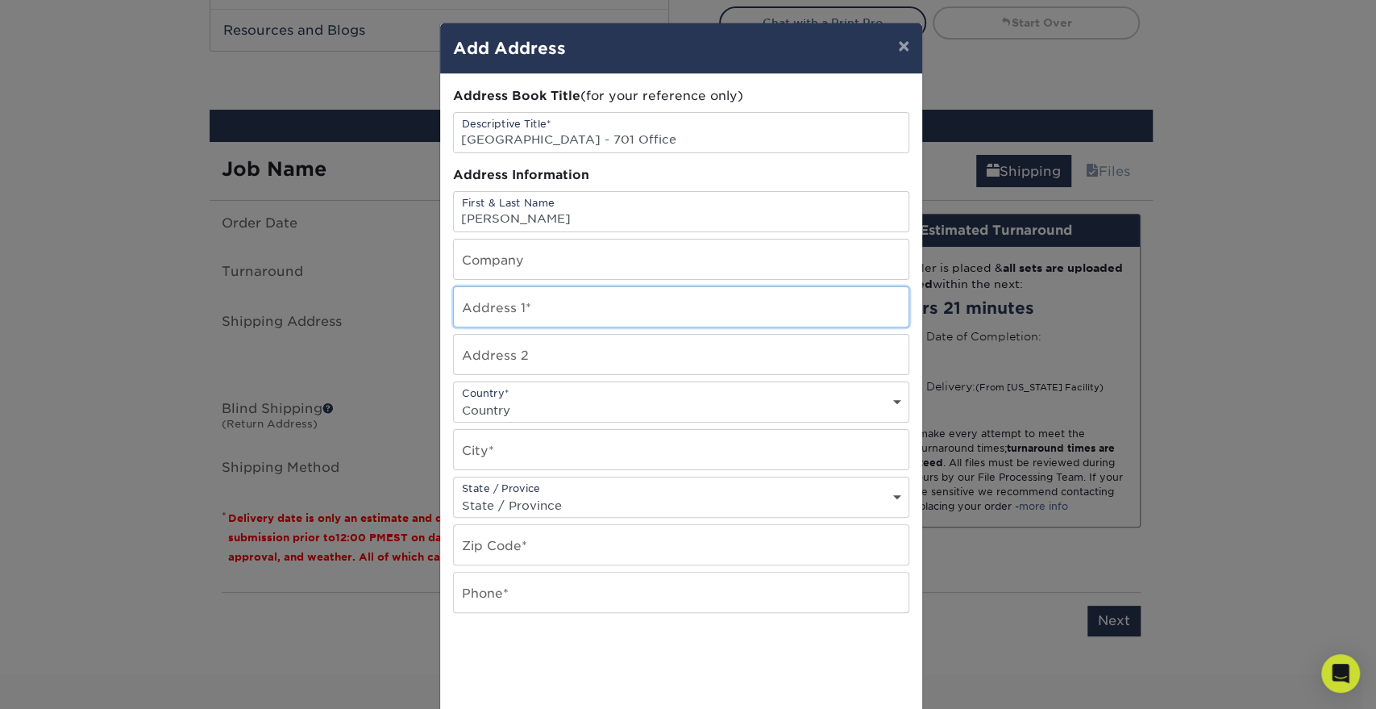
type input "[STREET_ADDRESS]"
type input "Suite 2120"
select select "US"
type input "[GEOGRAPHIC_DATA]"
select select "WA"
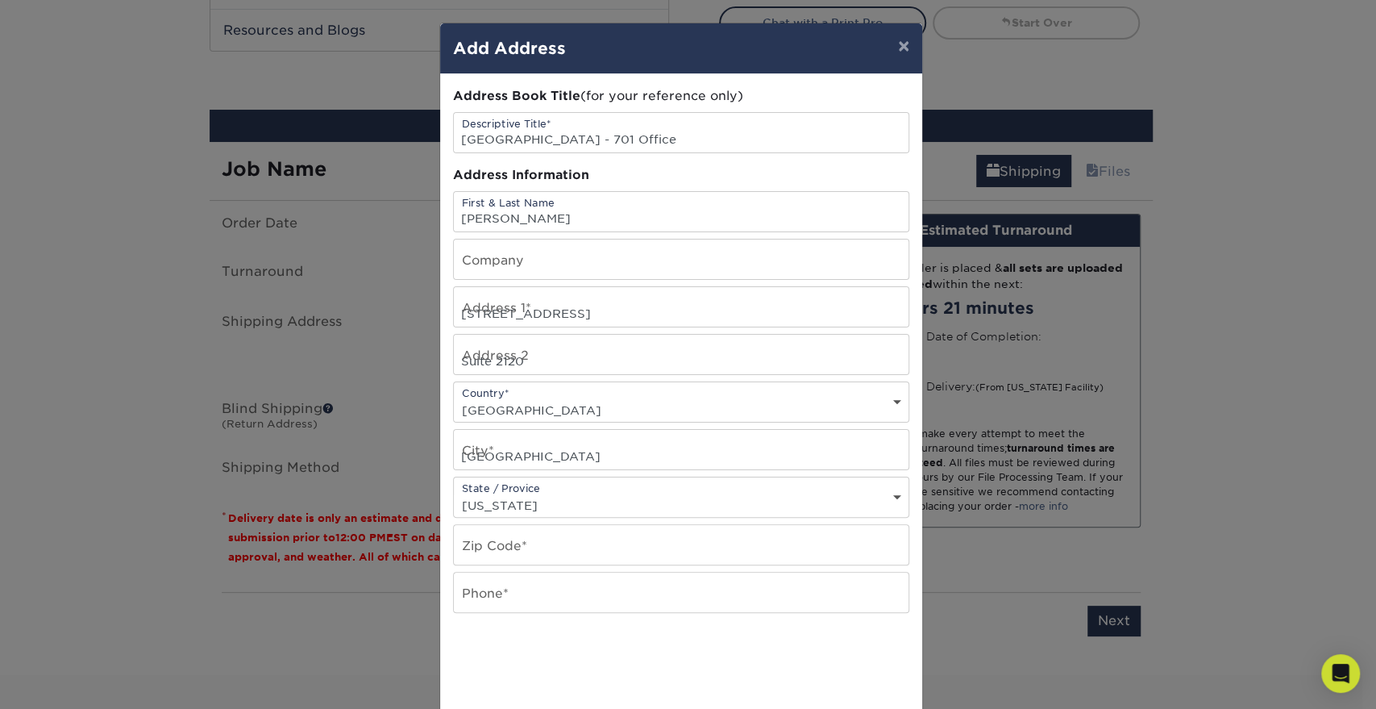
type input "98104"
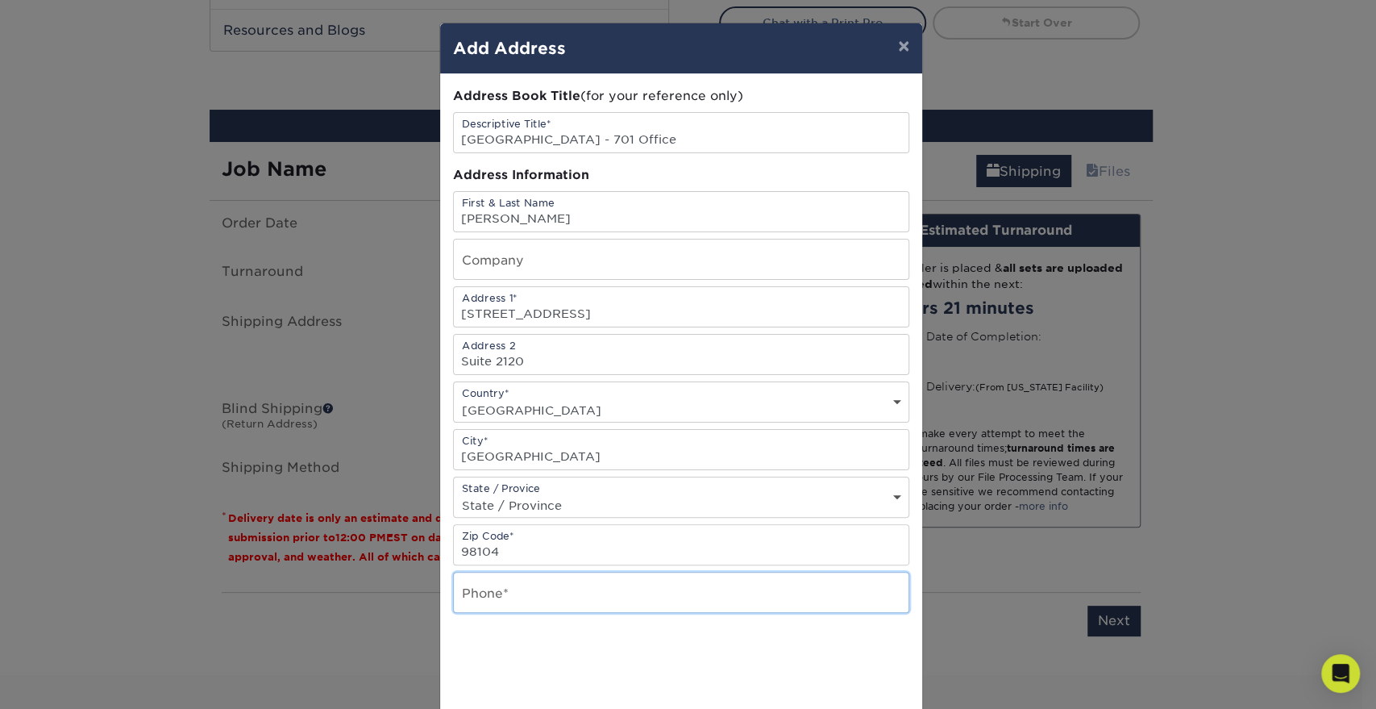
click at [580, 584] on input "text" at bounding box center [681, 592] width 455 height 40
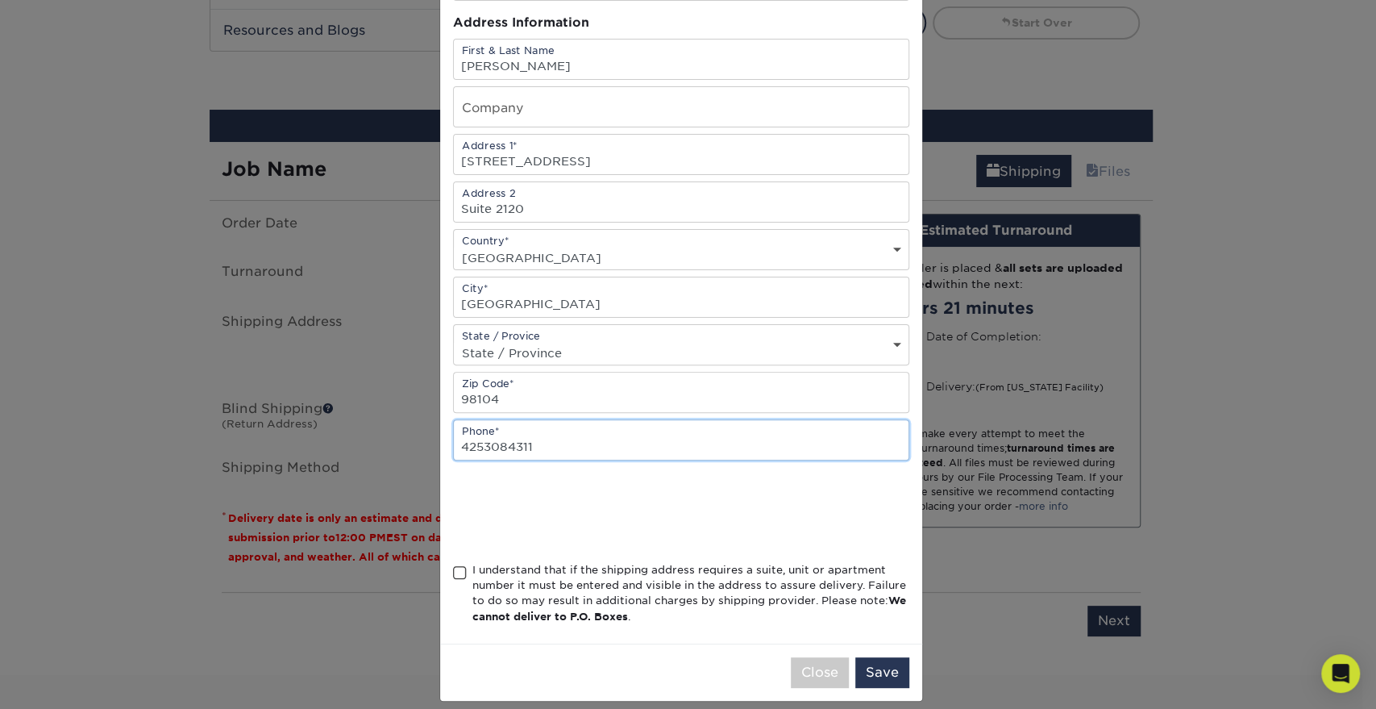
scroll to position [165, 0]
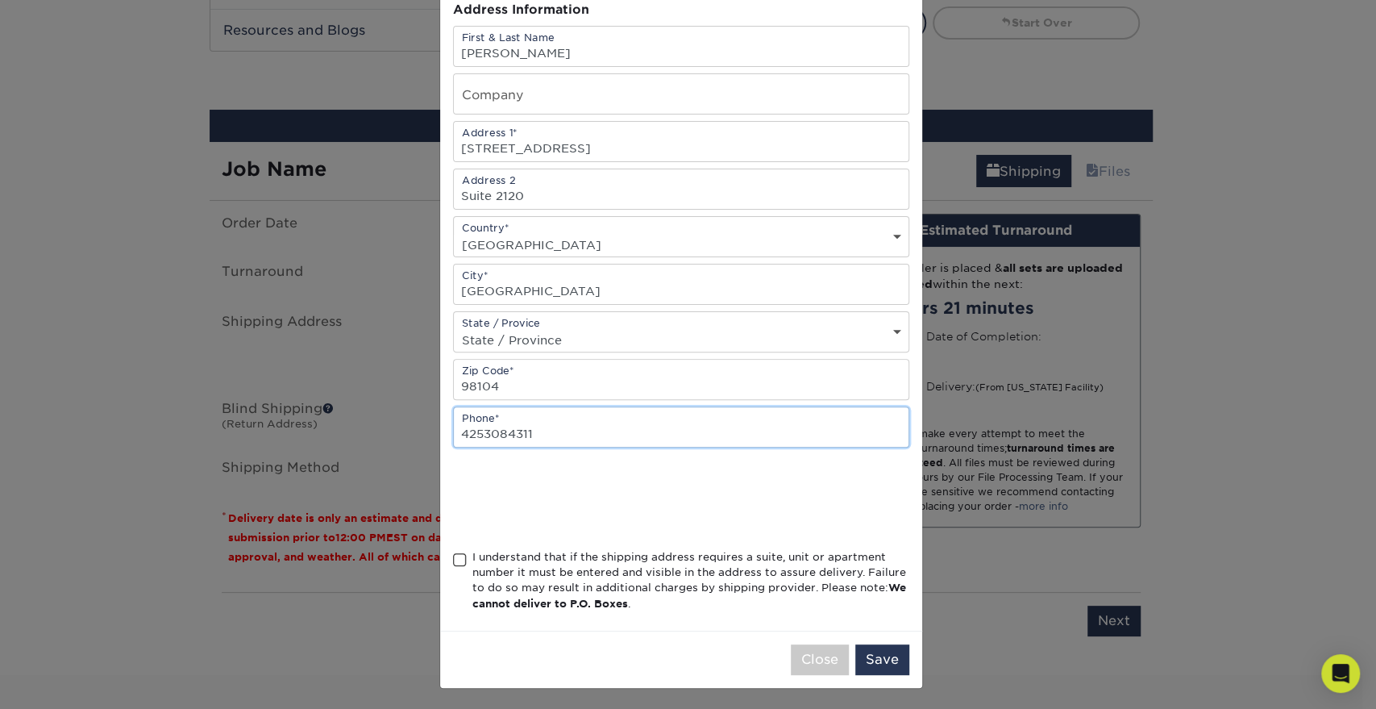
type input "4253084311"
click at [601, 102] on input "text" at bounding box center [681, 94] width 455 height 40
type input "[PERSON_NAME] Resource Group"
click at [458, 552] on span at bounding box center [460, 559] width 14 height 15
click at [0, 0] on input "I understand that if the shipping address requires a suite, unit or apartment n…" at bounding box center [0, 0] width 0 height 0
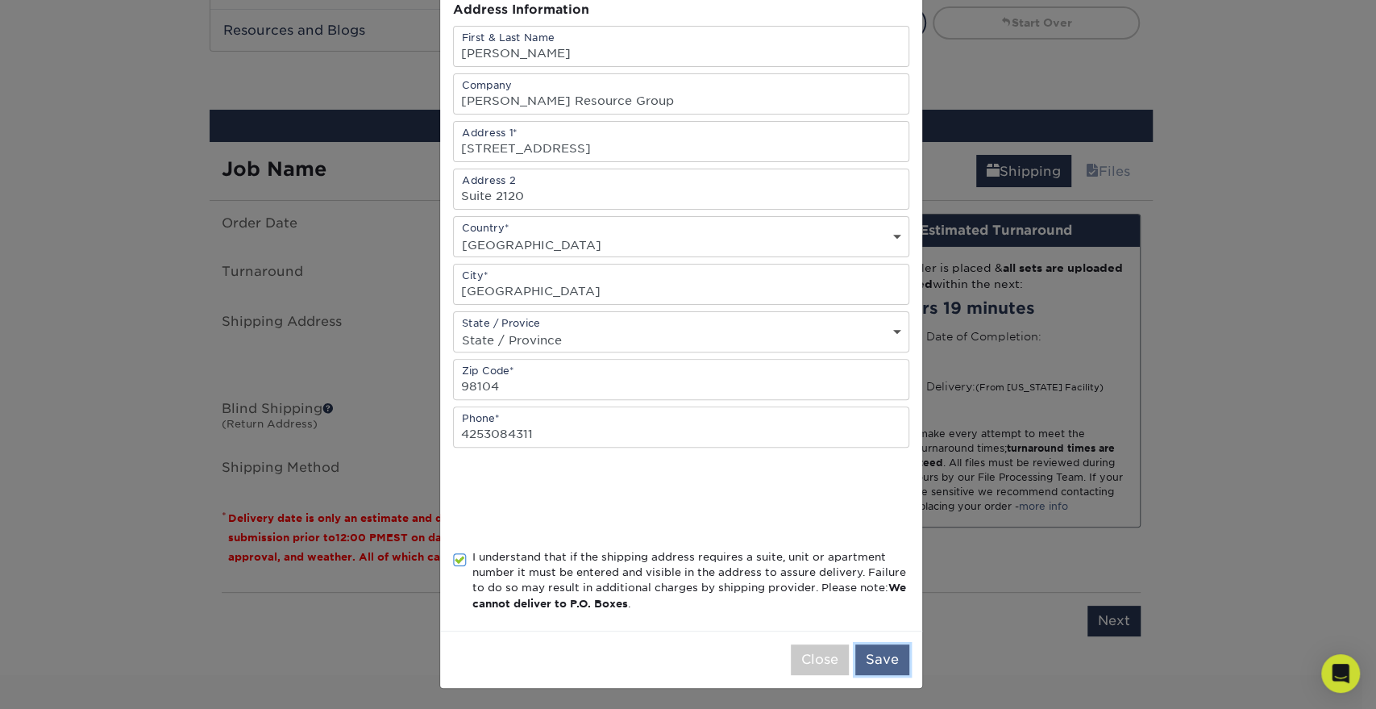
click at [880, 658] on button "Save" at bounding box center [882, 659] width 54 height 31
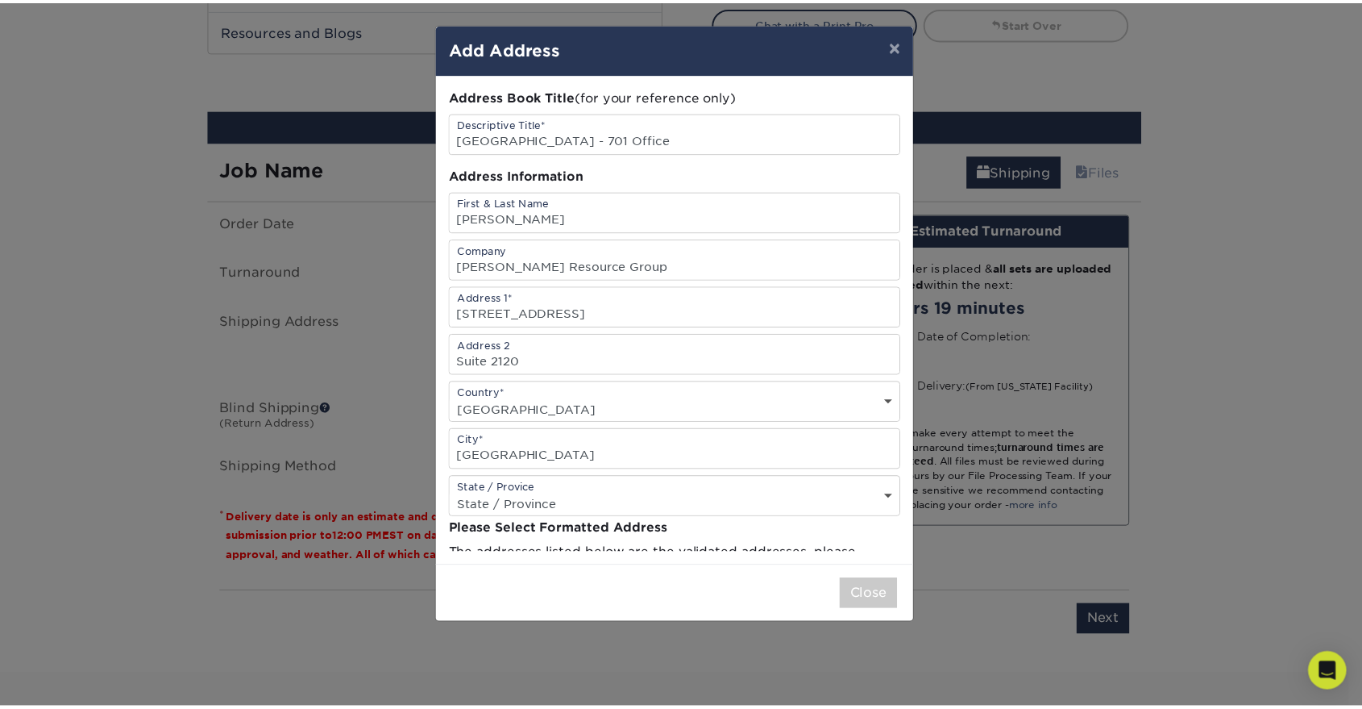
scroll to position [0, 0]
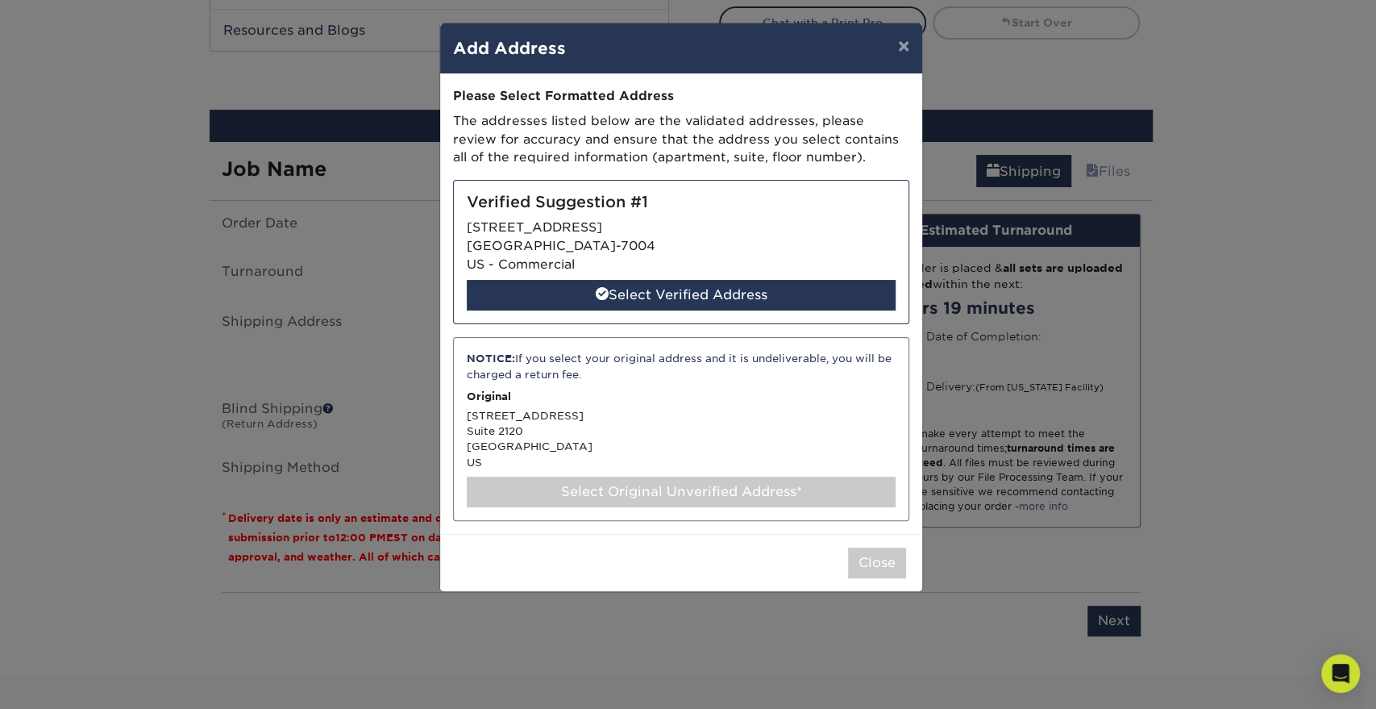
click at [574, 405] on div "NOTICE: If you select your original address and it is undeliverable, you will b…" at bounding box center [681, 429] width 456 height 184
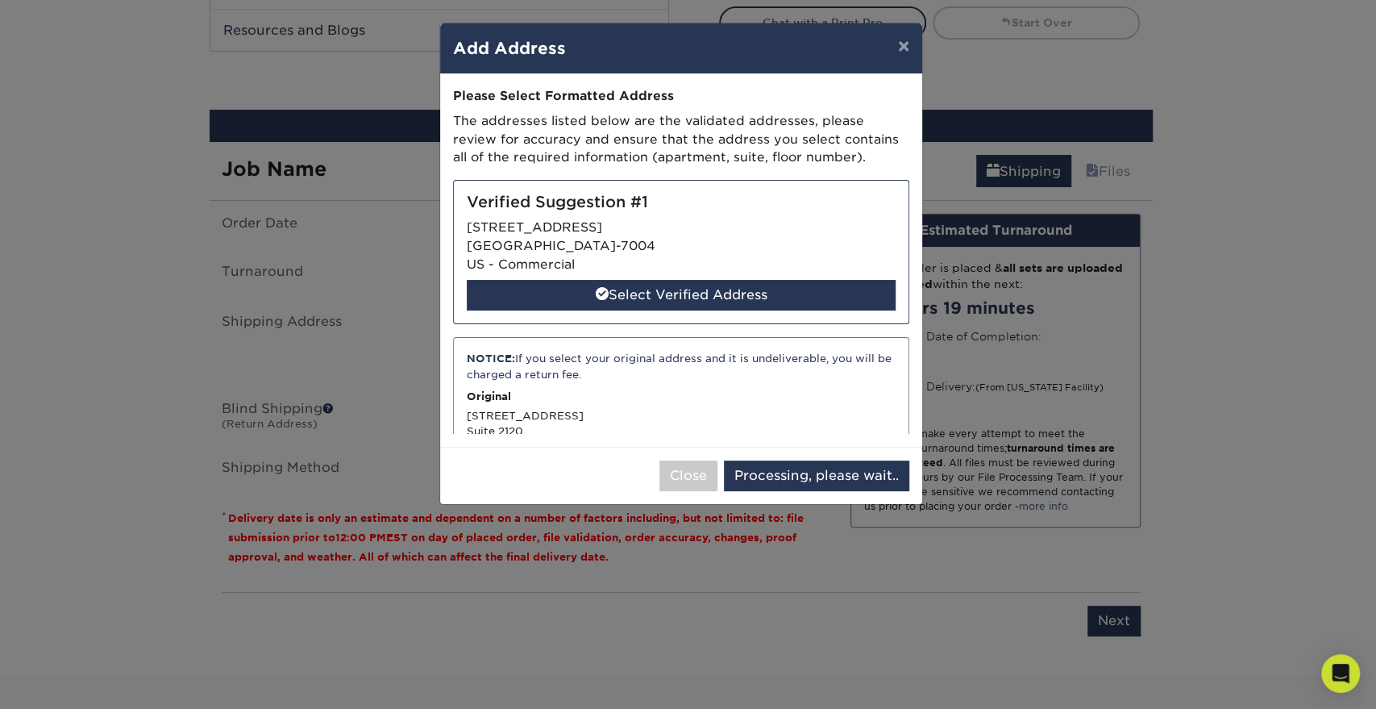
select select "285037"
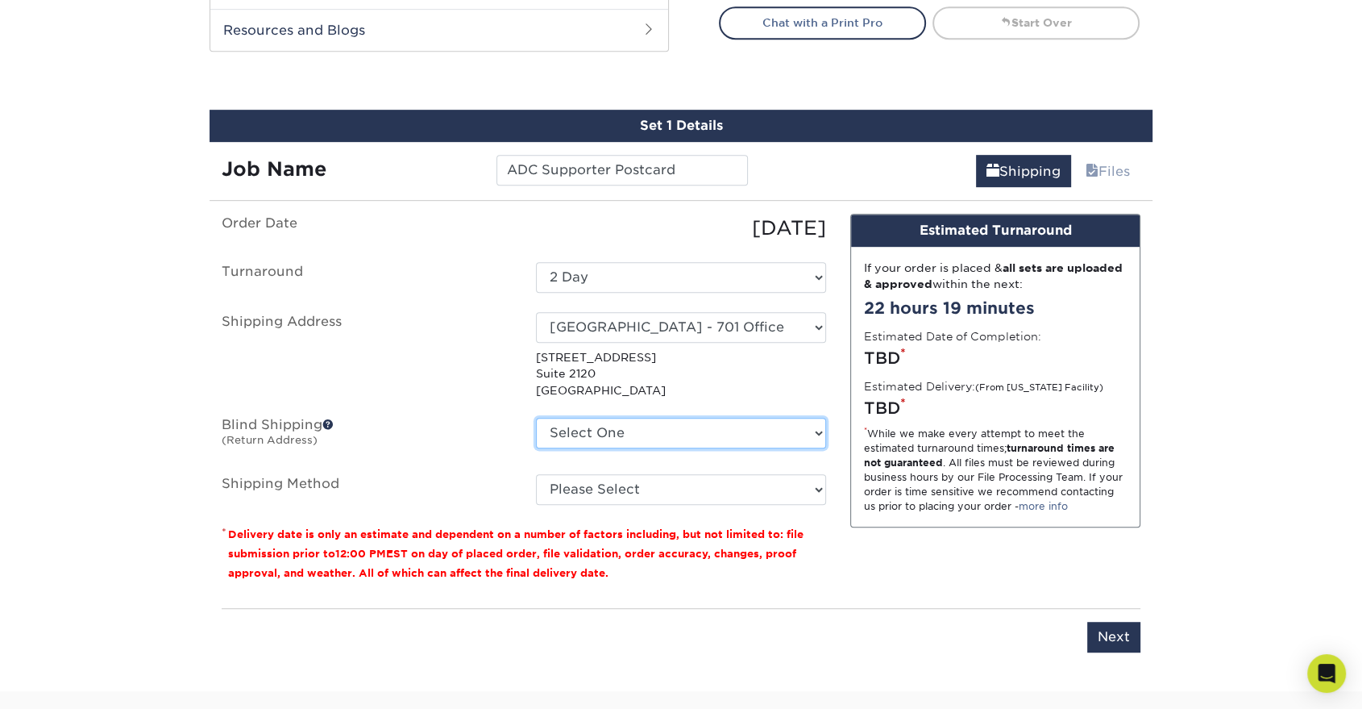
click at [673, 430] on select "Select One [STREET_ADDRESS] [STREET_ADDRESS] [GEOGRAPHIC_DATA][STREET_ADDRESS][…" at bounding box center [681, 433] width 290 height 31
